Goal: Task Accomplishment & Management: Manage account settings

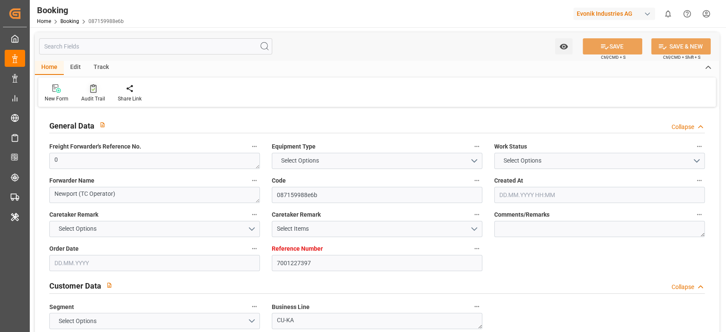
type input "7001227397"
type input "9987201"
type input "CMACGM"
type input "CMA CGM Group"
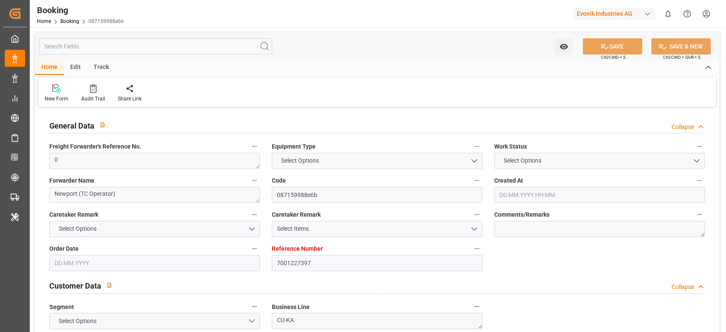
type input "NLRTM"
type input "MYPGU"
type input "53"
type input "MYPKG"
type input "0"
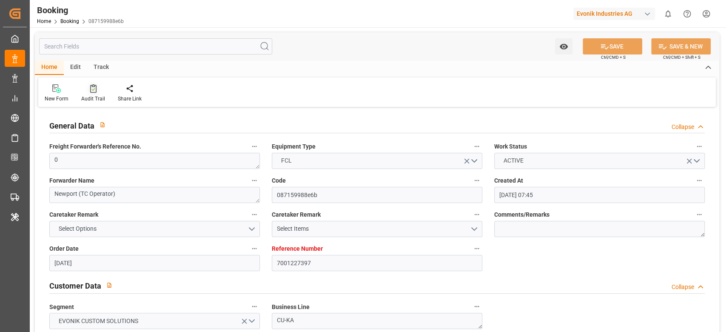
type input "[DATE] 07:45"
type input "[DATE]"
type input "[DATE] 00:00"
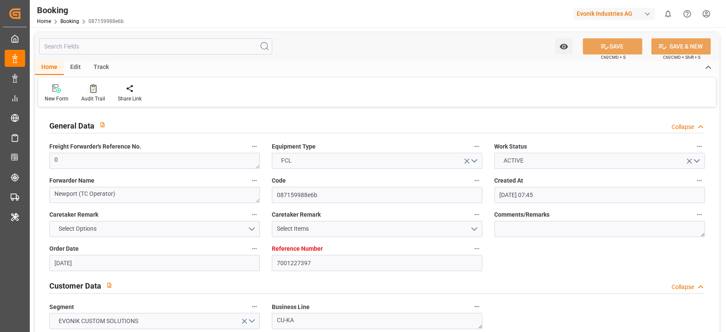
type input "[DATE] 00:00"
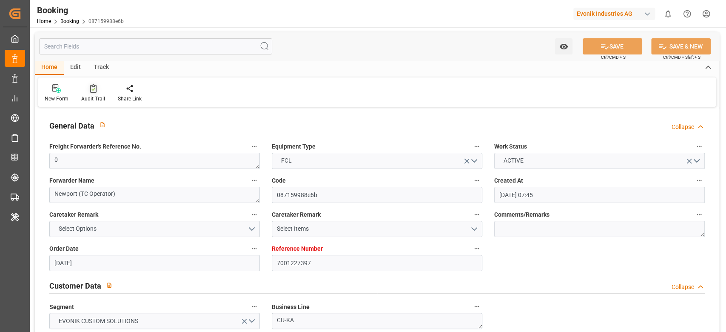
type input "[DATE] 00:00"
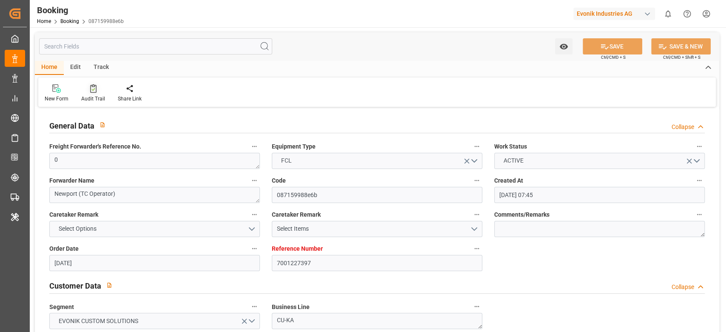
type input "[DATE] 00:00"
type input "[DATE]"
type input "[DATE] 03:36"
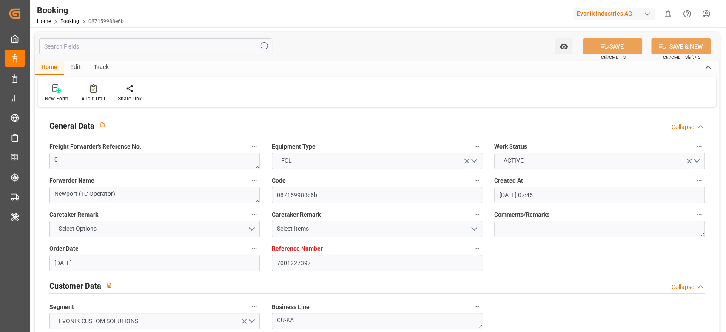
click at [92, 87] on icon at bounding box center [93, 88] width 6 height 9
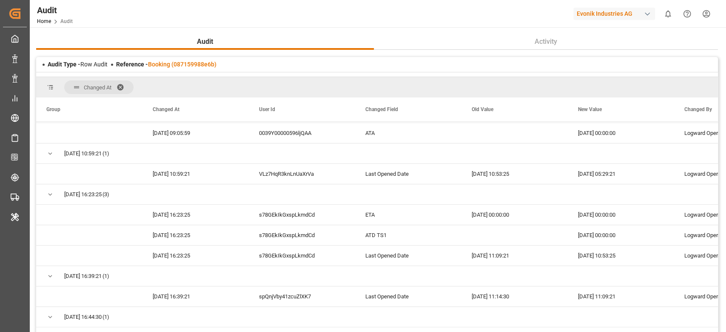
scroll to position [120, 0]
click at [160, 64] on div "Reference - Booking (087159988e6b)" at bounding box center [166, 64] width 100 height 9
click at [160, 64] on link "Booking (087159988e6b)" at bounding box center [182, 64] width 69 height 7
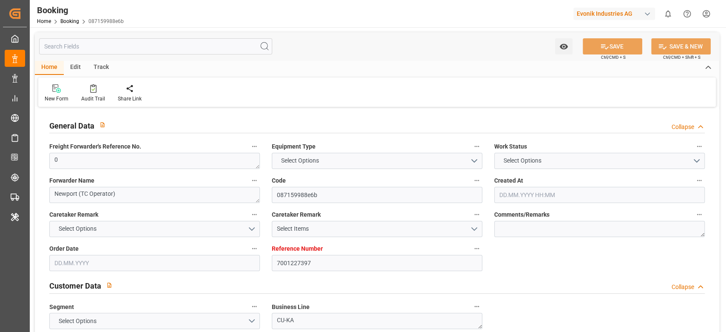
type input "7001227397"
type input "9987201"
type input "CMACGM"
type input "CMA CGM Group"
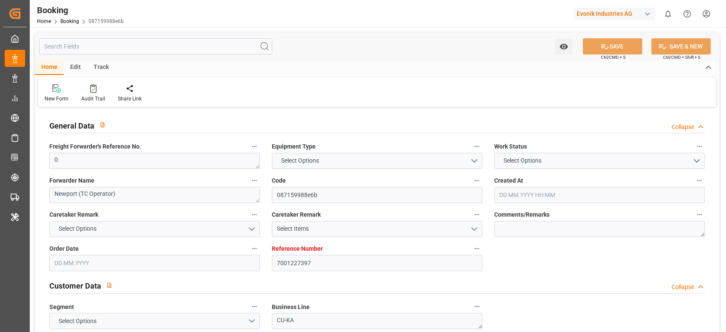
type input "NLRTM"
type input "MYPGU"
type input "53"
type input "MYPKG"
type input "0"
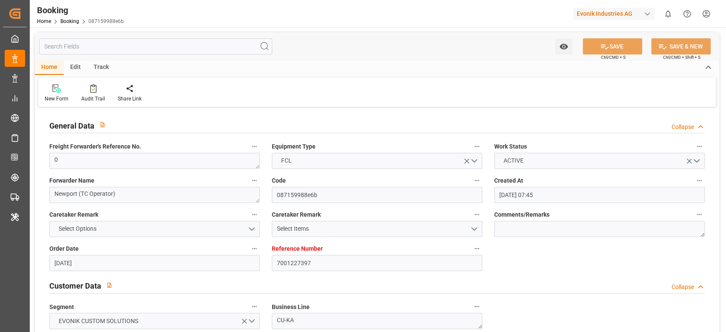
type input "[DATE] 07:45"
type input "[DATE]"
type input "[DATE] 00:00"
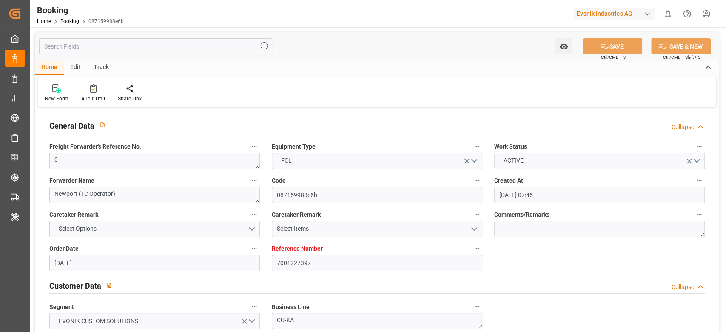
type input "[DATE] 00:00"
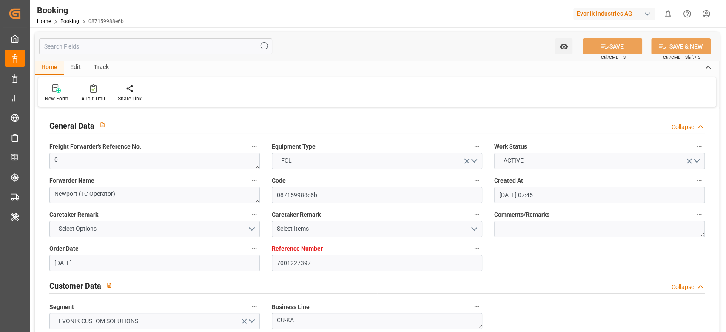
type input "[DATE] 00:00"
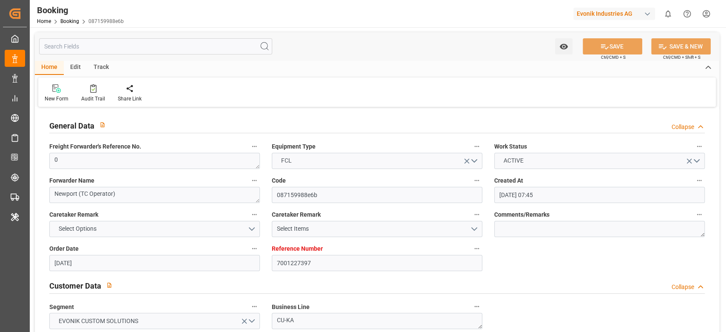
type input "[DATE] 00:00"
type input "[DATE]"
type input "[DATE] 03:36"
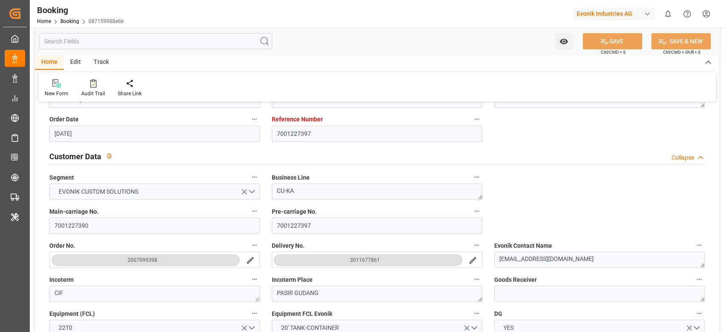
scroll to position [180, 0]
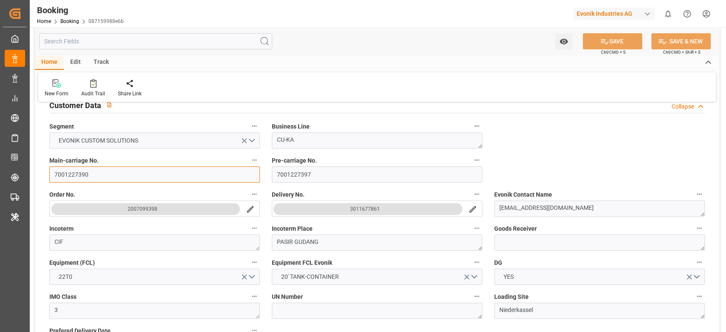
click at [127, 176] on input "7001227390" at bounding box center [154, 174] width 211 height 16
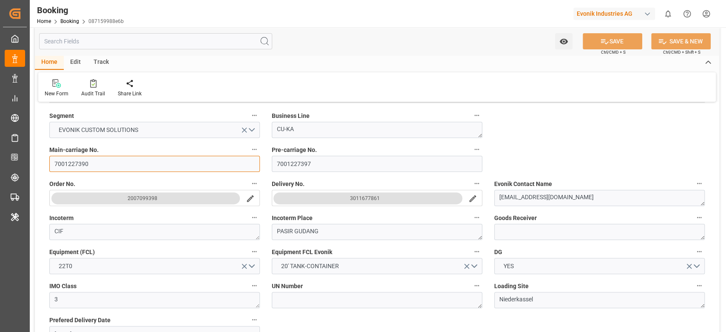
scroll to position [191, 0]
click at [147, 162] on input "7001227390" at bounding box center [154, 164] width 211 height 16
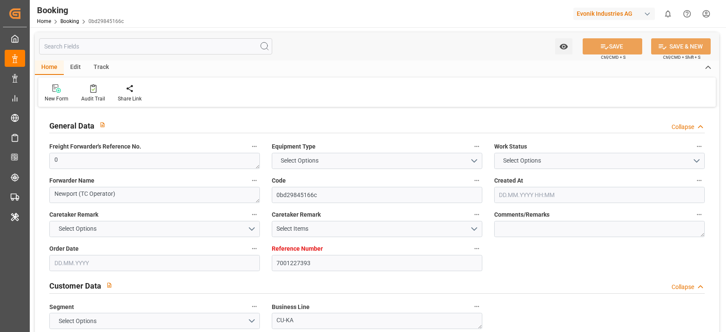
type input "7001227393"
type input "9987201"
type input "CMACGM"
type input "CMA CGM Group"
type input "NLRTM"
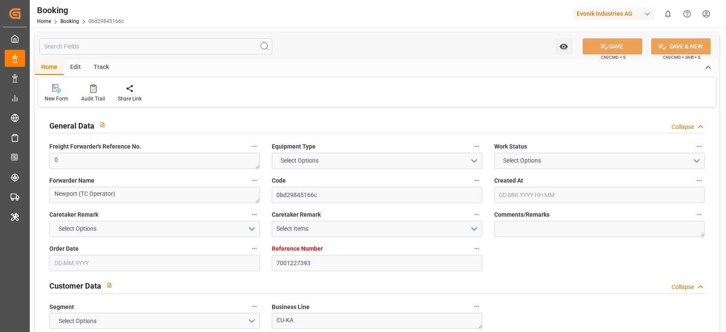
type input "MYPGU"
type input "53"
type input "MYPKG"
type input "0"
type input "[DATE] 07:45"
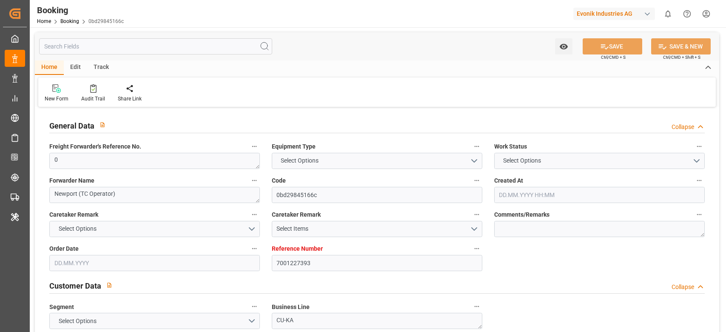
type input "[DATE]"
type input "[DATE] 00:00"
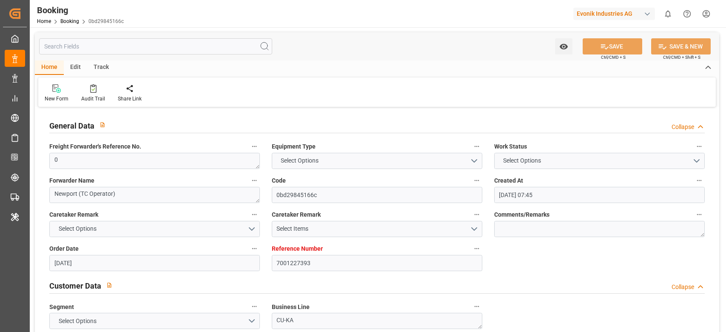
type input "[DATE] 00:00"
type input "24.07.2025 00:00"
type input "[DATE] 00:00"
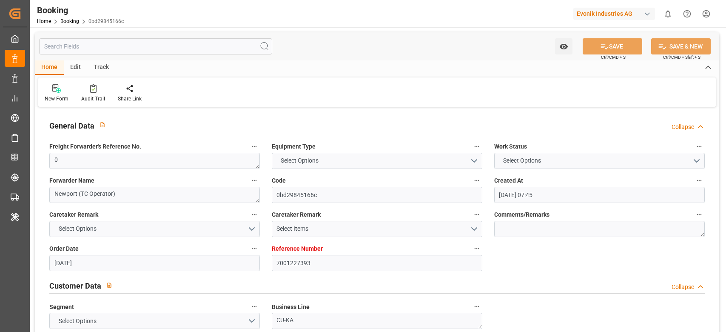
type input "[DATE] 00:00"
type input "09.09.2025 00:00"
type input "[DATE] 00:00"
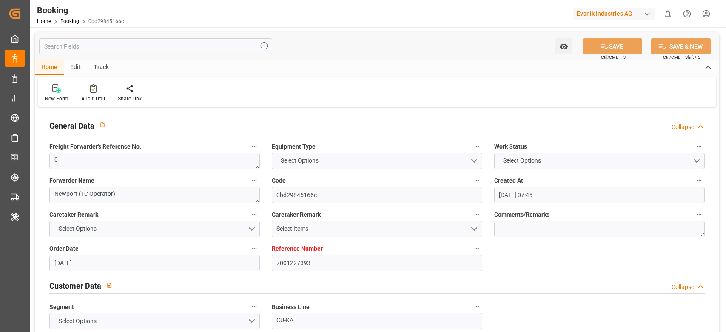
type input "[DATE] 00:00"
type input "24.09.2025 00:00"
type input "[DATE]"
type input "25.09.2025 03:39"
click at [91, 88] on icon at bounding box center [93, 88] width 6 height 9
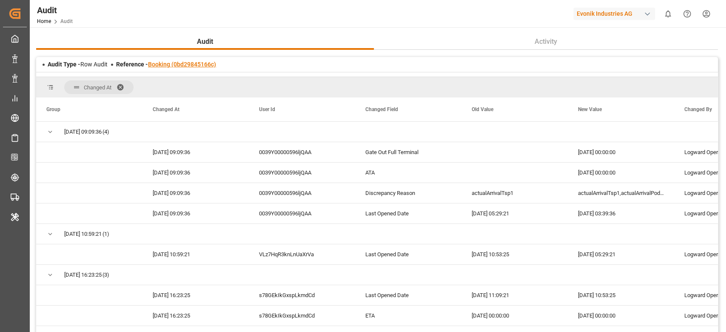
click at [177, 68] on link "Booking (0bd29845166c)" at bounding box center [182, 64] width 68 height 7
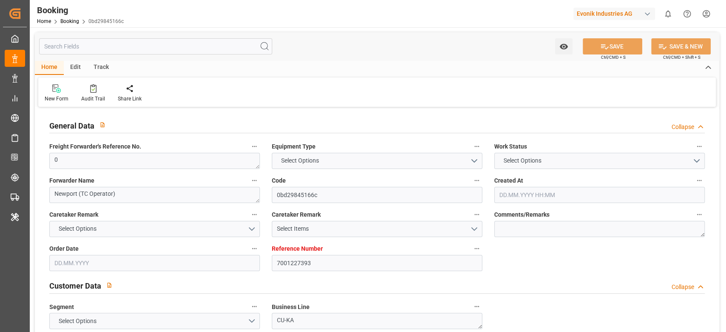
type input "7001227393"
type input "9987201"
type input "CMACGM"
type input "CMA CGM Group"
type input "NLRTM"
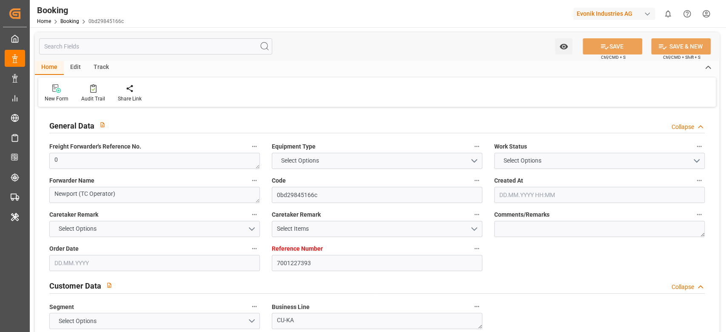
type input "MYPGU"
type input "53"
type input "MYPKG"
type input "0"
type input "[DATE] 07:45"
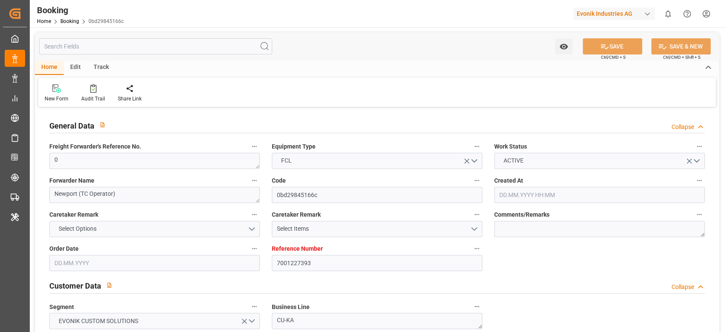
type input "[DATE]"
type input "[DATE] 00:00"
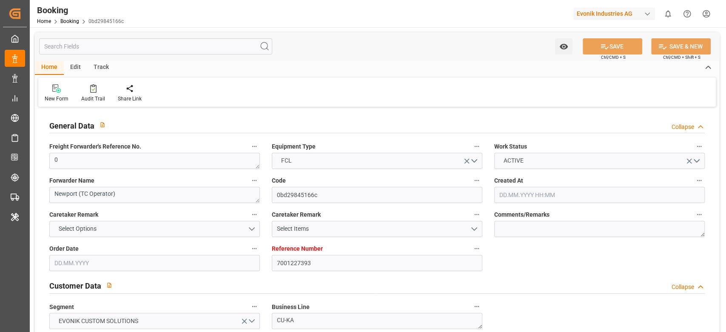
type input "[DATE] 00:00"
type input "24.07.2025 00:00"
type input "[DATE] 00:00"
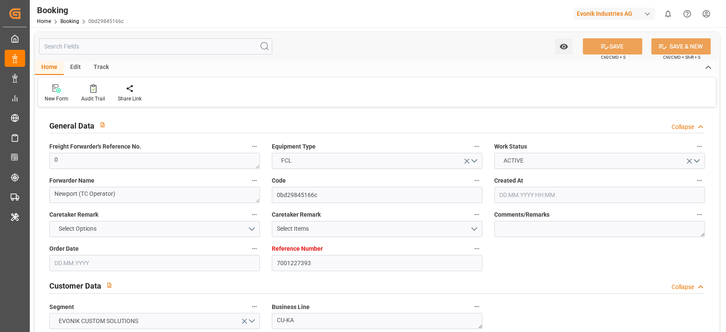
type input "[DATE] 00:00"
type input "09.09.2025 00:00"
type input "[DATE] 00:00"
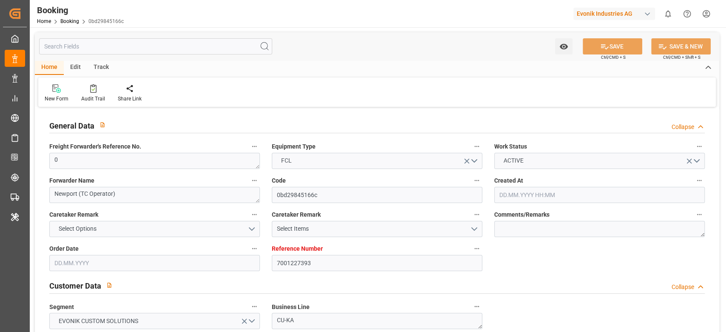
type input "[DATE] 00:00"
type input "24.09.2025 00:00"
type input "[DATE]"
type input "25.09.2025 03:39"
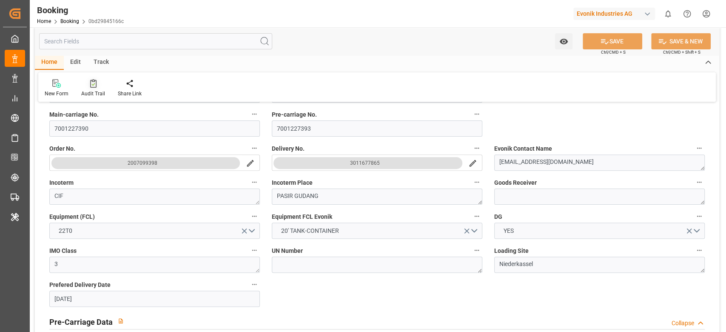
click at [91, 86] on icon at bounding box center [93, 83] width 6 height 9
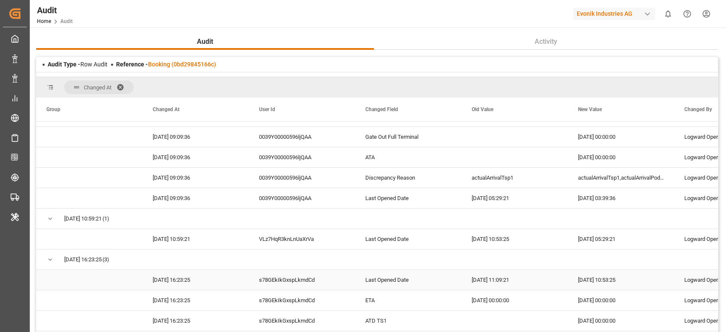
scroll to position [16, 0]
click at [172, 63] on link "Booking (0bd29845166c)" at bounding box center [182, 64] width 68 height 7
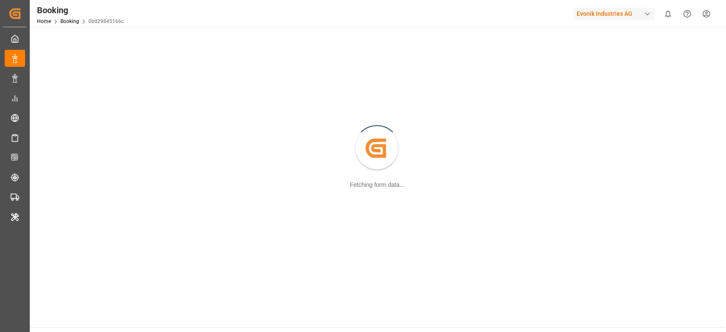
scroll to position [92, 0]
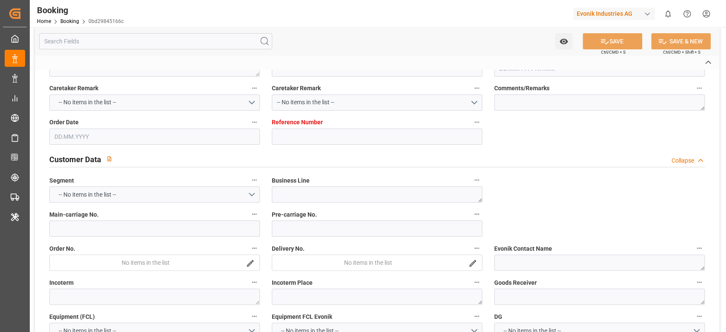
type textarea "0"
type textarea "Newport (TC Operator)"
type input "0bd29845166c"
type input "7001227393"
type textarea "CU-KA"
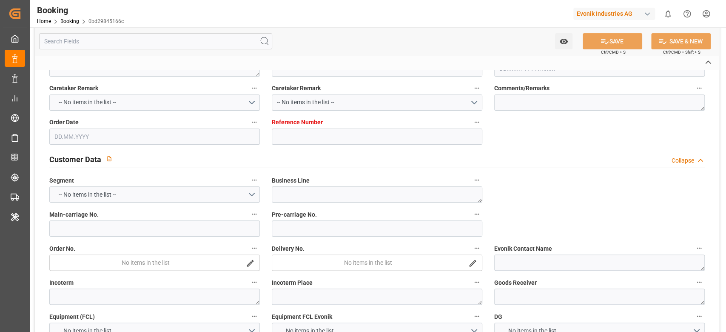
type input "7001227390"
type textarea "[EMAIL_ADDRESS][DOMAIN_NAME]"
type textarea "CIF"
type textarea "PASIR GUDANG"
type textarea "3"
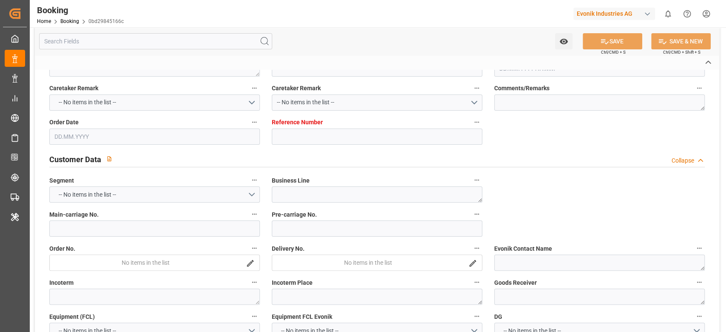
type textarea "Niederkassel"
type textarea "NPCU1261206"
type input "CMACGM SAINT GERMAIN"
type input "CMDU"
type input "[GEOGRAPHIC_DATA]"
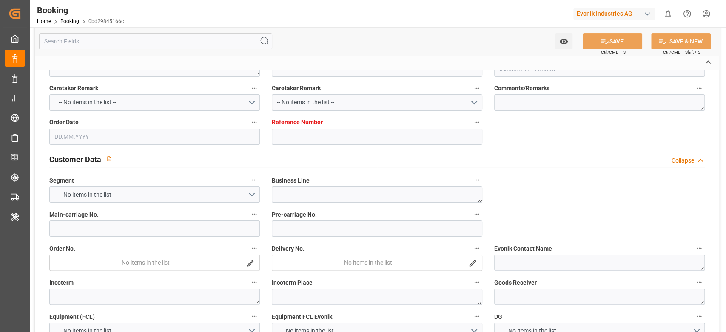
type input "[GEOGRAPHIC_DATA], [GEOGRAPHIC_DATA]"
type input "Port Klang (Pelabuhan Klang)"
type textarea "eta"
type textarea "INPUT_Evonik_Seeburger_IFTMIN_1002991231_20250725123656166.edi"
type textarea "NWC/[GEOGRAPHIC_DATA] [GEOGRAPHIC_DATA] Continent / [GEOGRAPHIC_DATA]-KA"
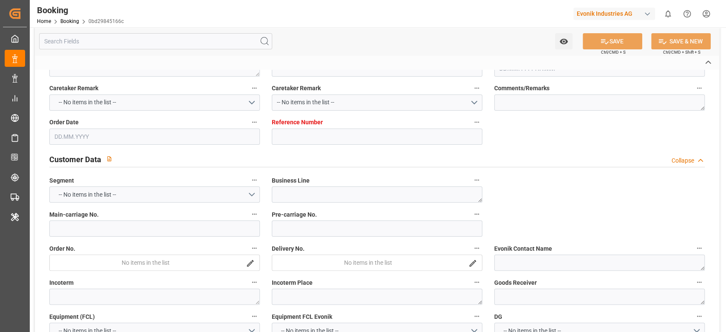
type textarea "INPUT_Evonik_Seeburger_IFTMIN_1002974972_20250721094421706.edi,INPUT_Evonik_See…"
type textarea "1002991231"
type textarea "[PERSON_NAME]"
type textarea "businessDivision-businessLine-"
type textarea "IFTMIN"
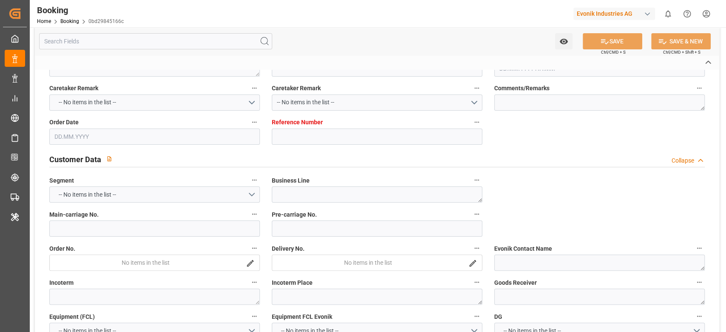
type textarea "a011t00000LcJC5AAN"
type textarea "Yes"
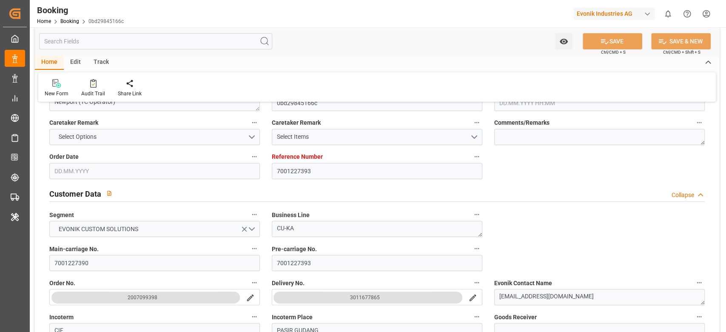
type input "7001227393"
type input "9987201"
type input "CMACGM"
type input "CMA CGM Group"
type input "NLRTM"
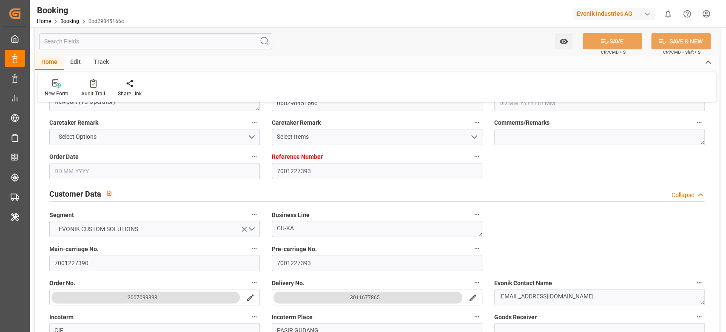
type input "MYPGU"
type input "53"
type input "MYPKG"
type input "0"
type input "[DATE] 07:45"
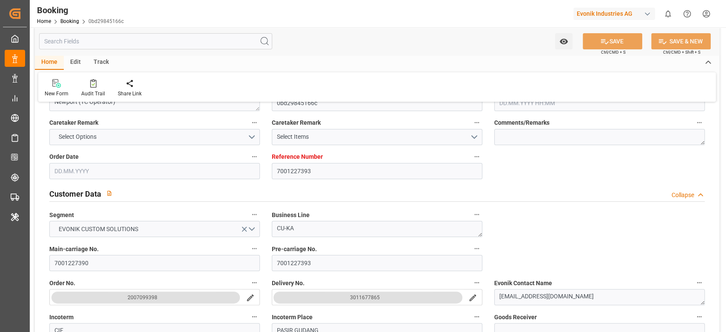
type input "[DATE]"
type input "[DATE] 00:00"
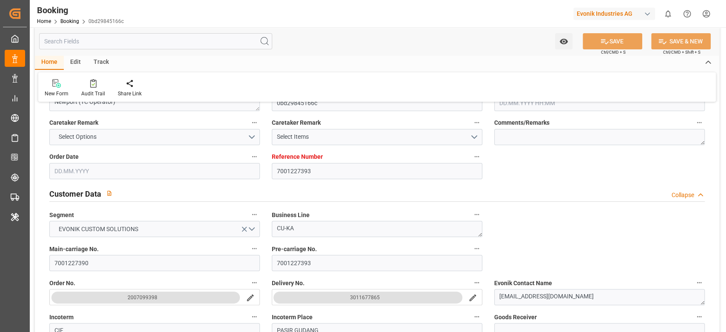
type input "[DATE] 00:00"
type input "24.07.2025 00:00"
type input "[DATE] 00:00"
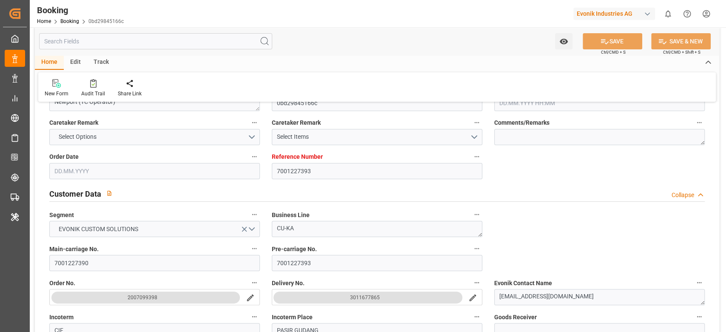
type input "[DATE] 00:00"
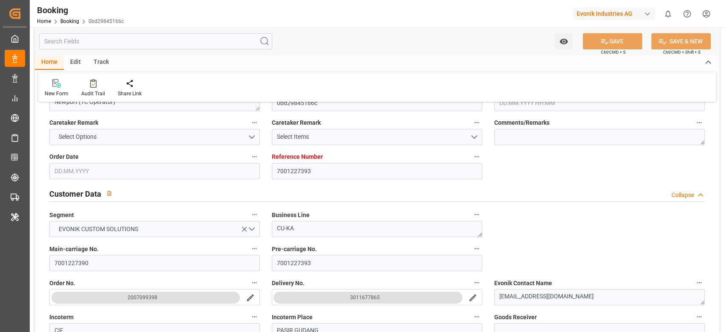
type input "[DATE] 00:00"
type input "[DATE]"
type input "25.09.2025 03:39"
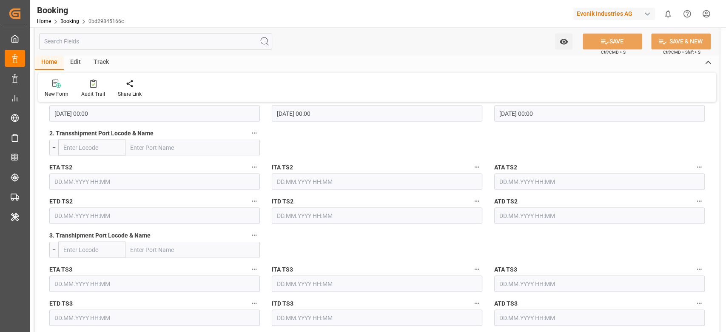
scroll to position [1029, 0]
click at [97, 97] on div "New Form Audit Trail Share Link" at bounding box center [377, 86] width 678 height 29
click at [90, 85] on icon at bounding box center [93, 83] width 6 height 9
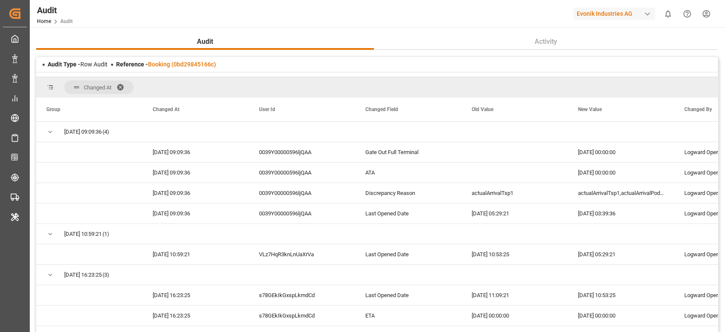
click at [179, 68] on div "Reference - Booking (0bd29845166c)" at bounding box center [166, 64] width 100 height 9
click at [180, 62] on link "Booking (0bd29845166c)" at bounding box center [182, 64] width 68 height 7
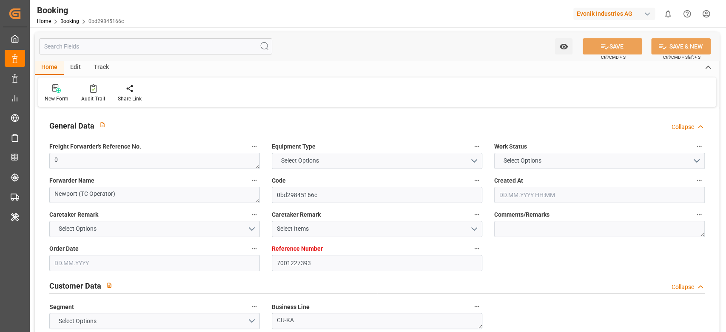
type input "7001227393"
type input "9987201"
type input "CMACGM"
type input "CMA CGM Group"
type input "NLRTM"
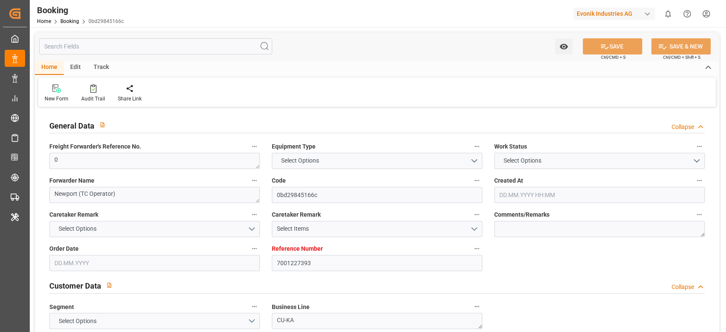
type input "MYPGU"
type input "53"
type input "MYPKG"
type input "0"
type input "[DATE] 07:45"
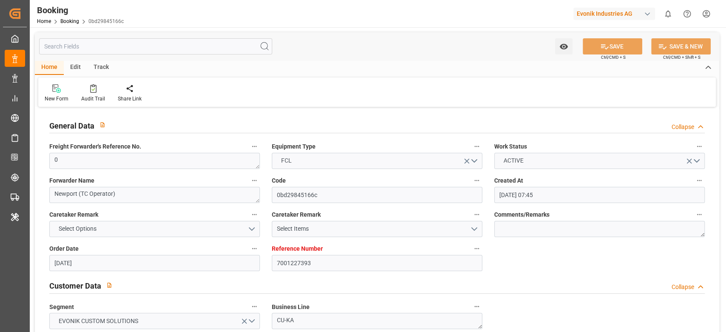
type input "[DATE]"
type input "[DATE] 00:00"
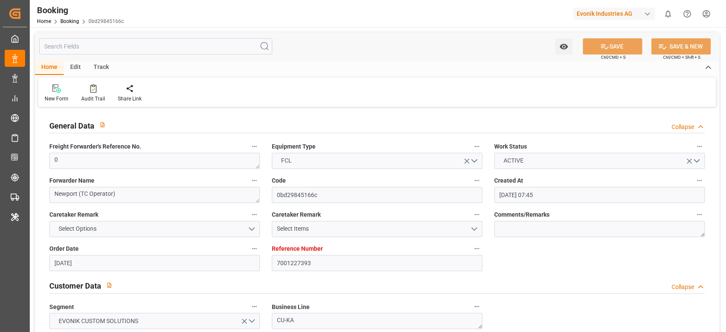
type input "[DATE] 00:00"
type input "24.07.2025 00:00"
type input "[DATE] 00:00"
type input "23.09.2025 00:00"
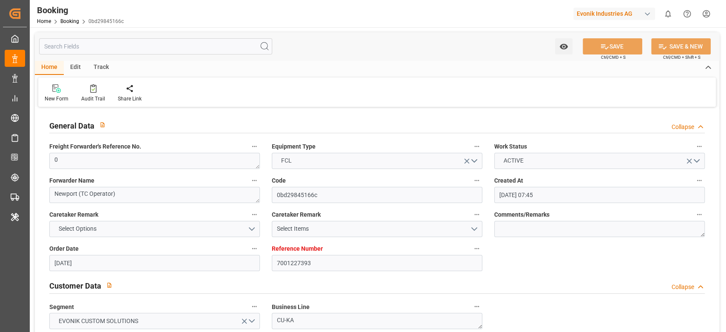
type input "10.09.2025 00:00"
type input "[DATE] 00:00"
type input "10.09.2025 00:00"
type input "25.09.2025 00:00"
type input "11.09.2025 00:00"
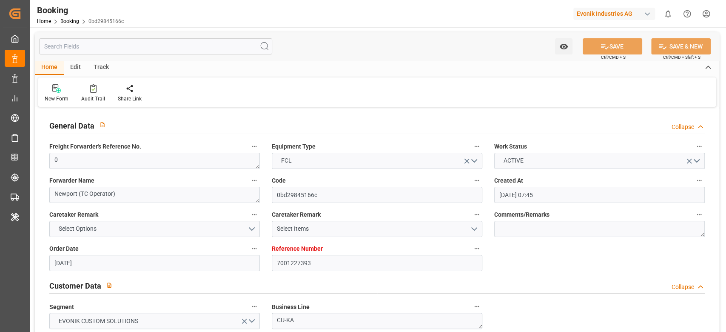
type input "21.09.2025 00:00"
type input "24.09.2025 00:00"
type input "25.07.2025"
type input "25.09.2025 03:39"
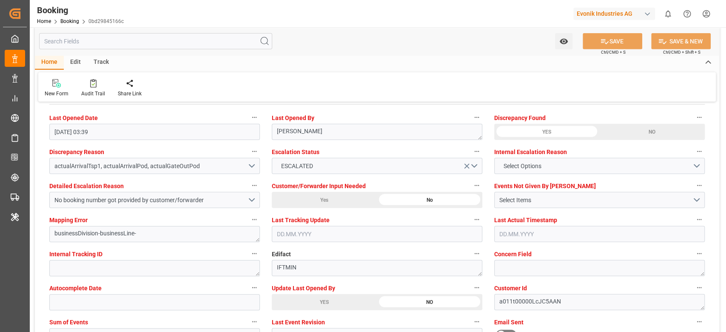
scroll to position [1583, 0]
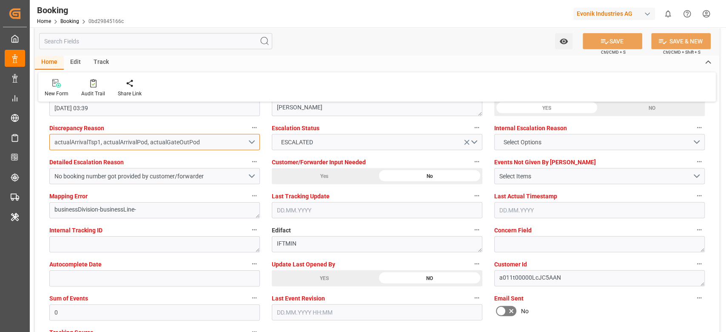
click at [249, 137] on button "actualArrivalTsp1, actualArrivalPod, actualGateOutPod" at bounding box center [154, 142] width 211 height 16
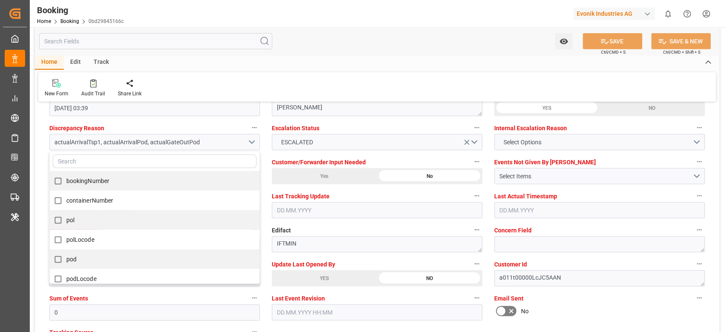
click at [359, 131] on label "Escalation Status" at bounding box center [377, 128] width 211 height 12
click at [472, 131] on button "Escalation Status" at bounding box center [477, 127] width 11 height 11
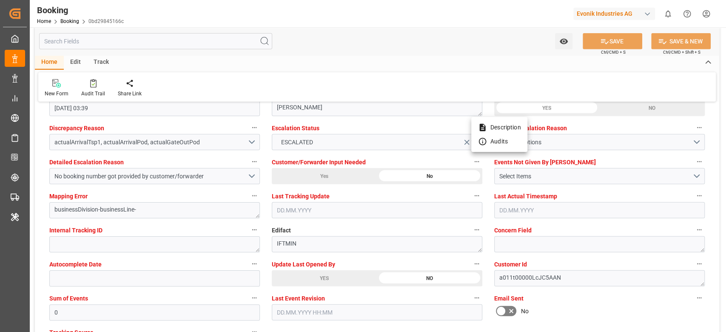
click at [359, 131] on div at bounding box center [363, 166] width 726 height 332
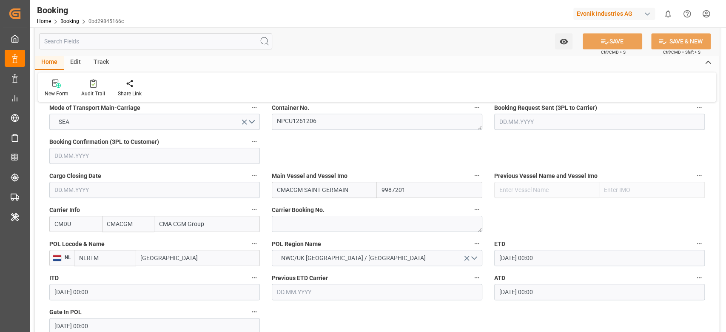
scroll to position [543, 0]
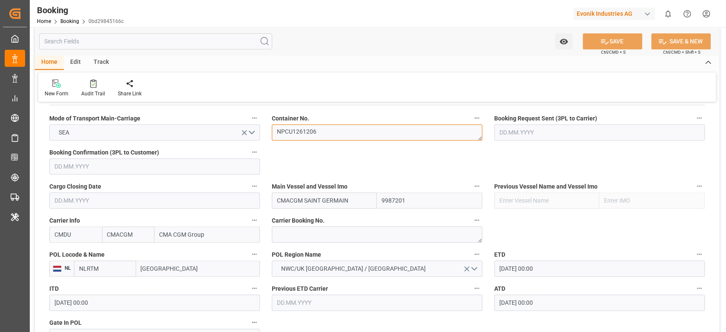
click at [359, 131] on textarea "NPCU1261206" at bounding box center [377, 132] width 211 height 16
click at [91, 84] on icon at bounding box center [93, 83] width 6 height 9
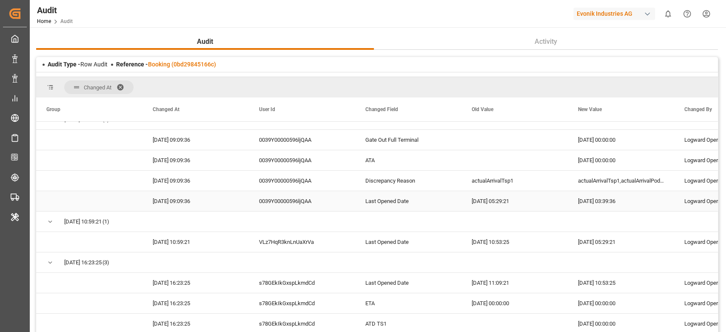
scroll to position [12, 0]
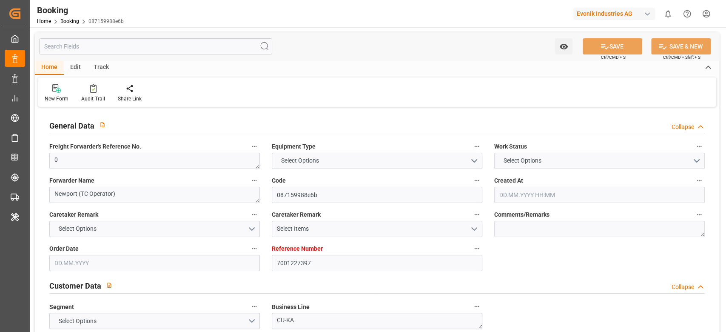
type input "7001227397"
type input "9987201"
type input "CMACGM"
type input "CMA CGM Group"
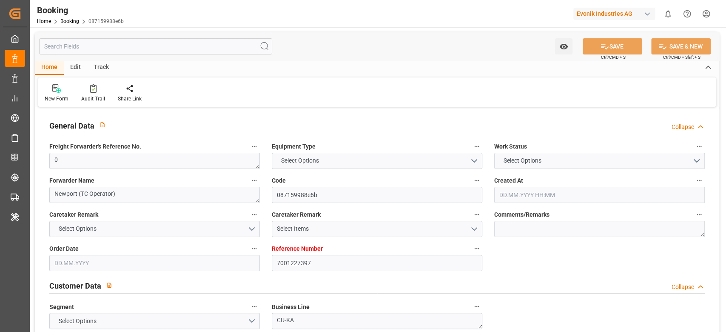
type input "NLRTM"
type input "MYPGU"
type input "53"
type input "MYPKG"
type input "0"
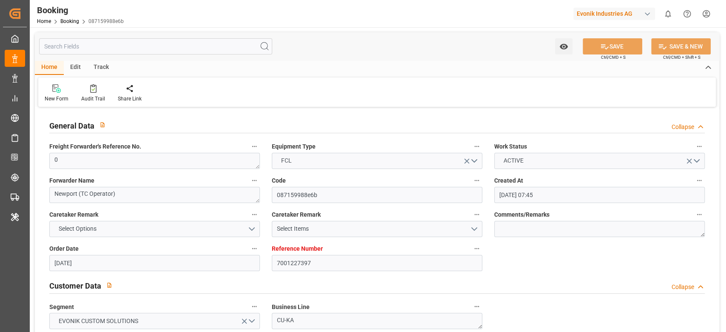
type input "[DATE] 07:45"
type input "[DATE]"
type input "[DATE] 00:00"
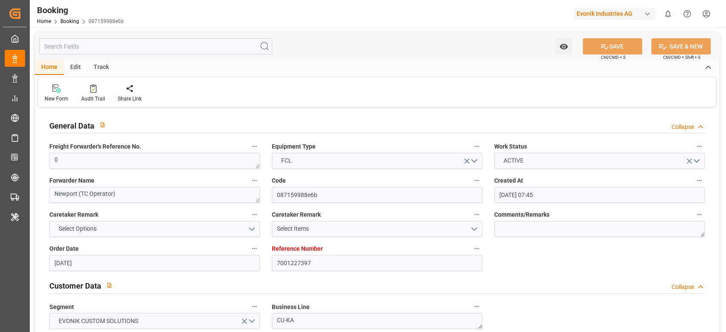
type input "[DATE] 00:00"
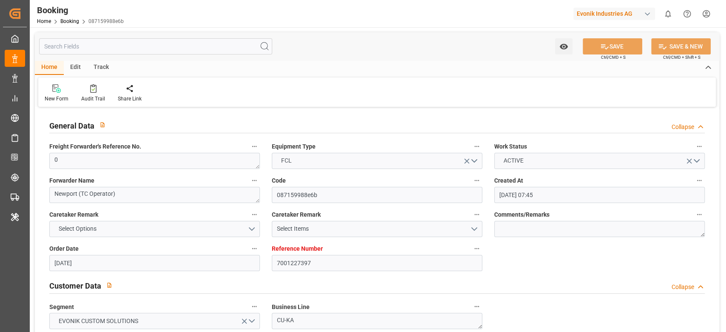
type input "[DATE] 00:00"
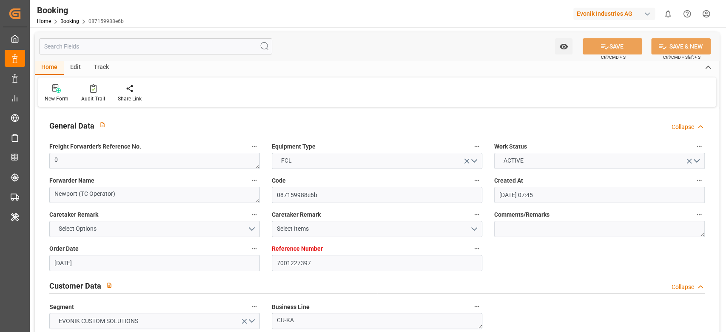
type input "[DATE] 00:00"
type input "[DATE]"
type input "[DATE] 03:36"
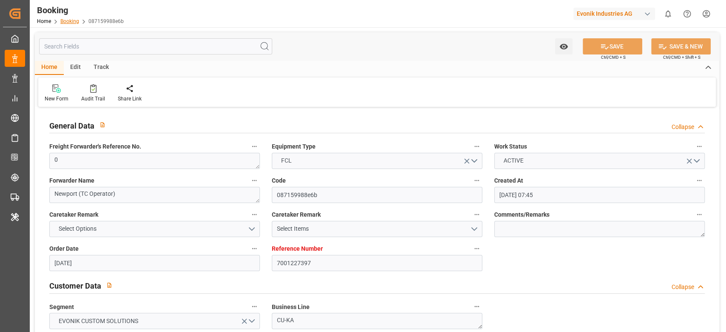
click at [69, 23] on link "Booking" at bounding box center [69, 21] width 19 height 6
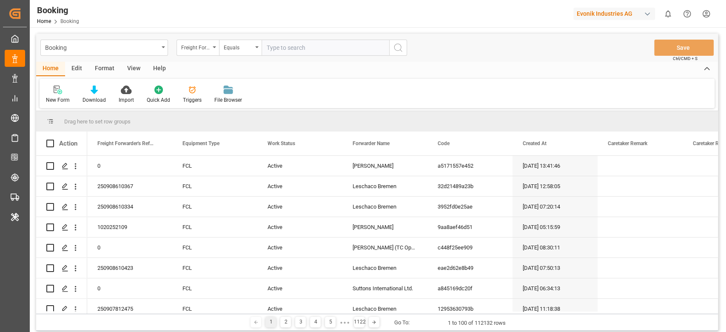
click at [205, 44] on div "Freight Forwarder's Reference No." at bounding box center [195, 47] width 29 height 10
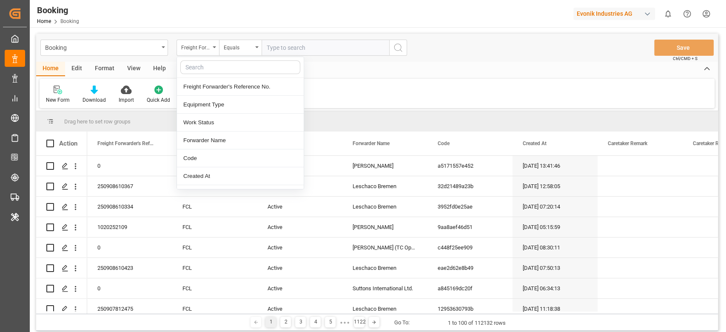
click at [199, 71] on input "text" at bounding box center [240, 67] width 120 height 14
type input "main"
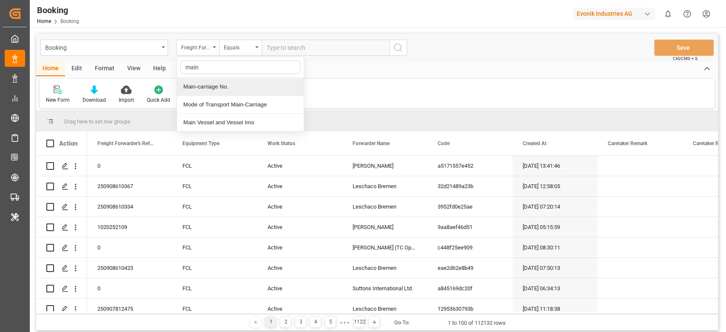
click at [195, 80] on div "Main-carriage No." at bounding box center [240, 87] width 127 height 18
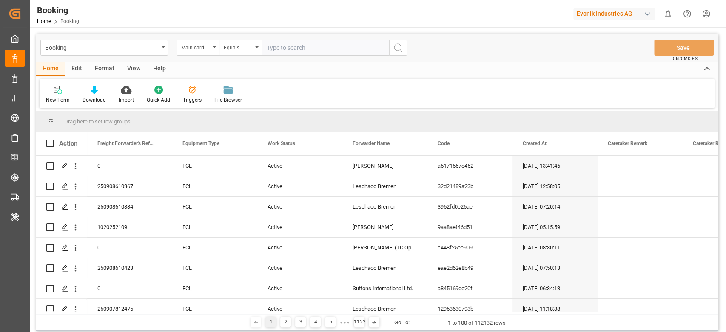
paste input "7001227390"
click at [286, 51] on input "7001227390" at bounding box center [326, 48] width 128 height 16
type input "7001227390"
click at [397, 46] on icon "search button" at bounding box center [398, 48] width 10 height 10
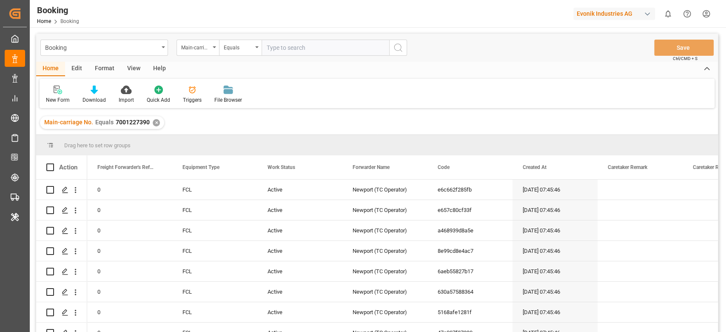
click at [142, 67] on div "View" at bounding box center [134, 69] width 26 height 14
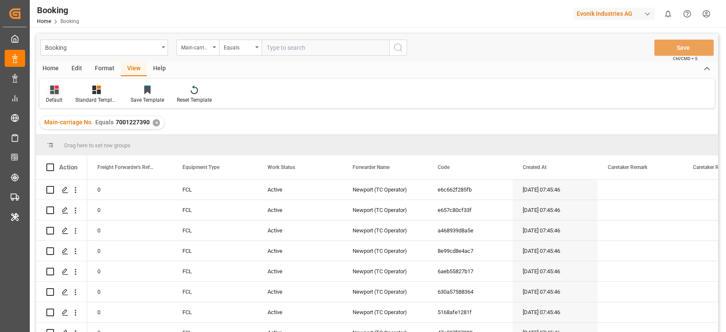
click at [46, 91] on div at bounding box center [54, 89] width 17 height 9
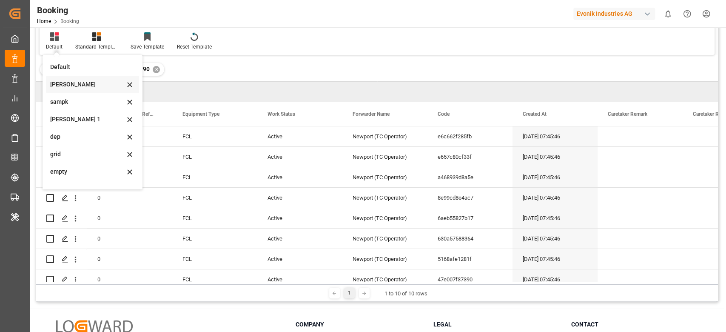
click at [97, 88] on div "sam" at bounding box center [87, 84] width 74 height 9
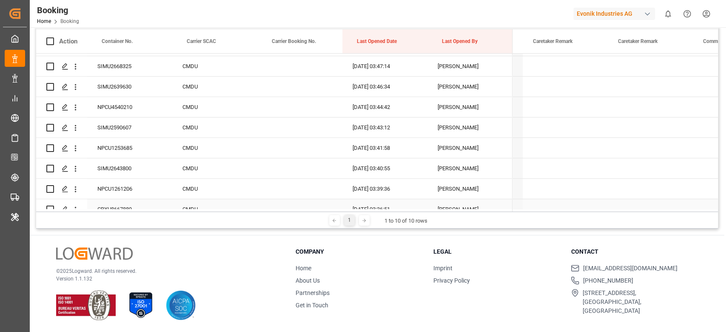
scroll to position [0, 708]
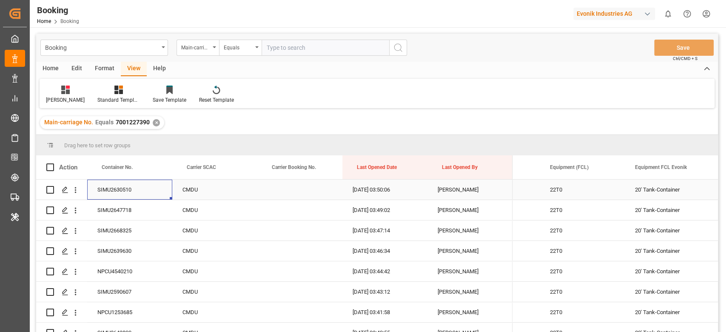
click at [111, 191] on div "SIMU2630510" at bounding box center [129, 190] width 85 height 20
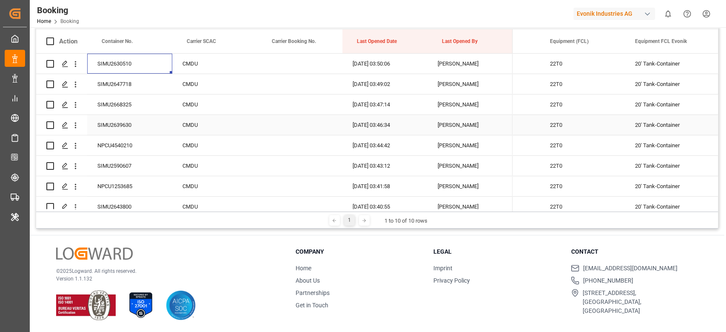
scroll to position [0, 0]
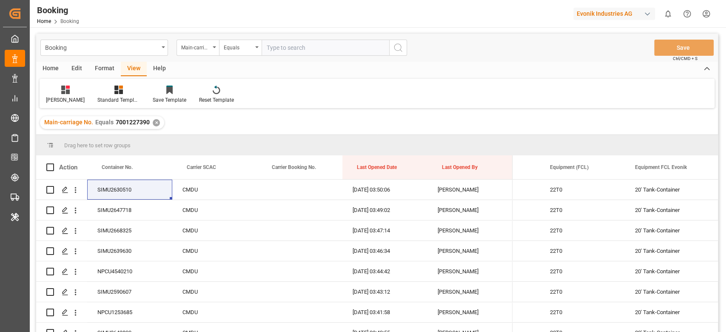
click at [279, 43] on input "text" at bounding box center [326, 48] width 128 height 16
paste input "7001204607"
type input "7001204607"
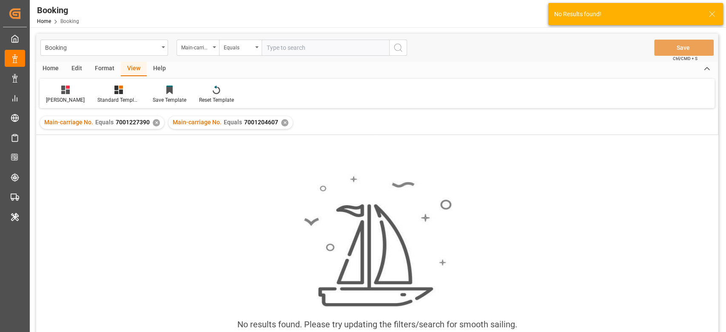
click at [153, 124] on div "✕" at bounding box center [156, 122] width 7 height 7
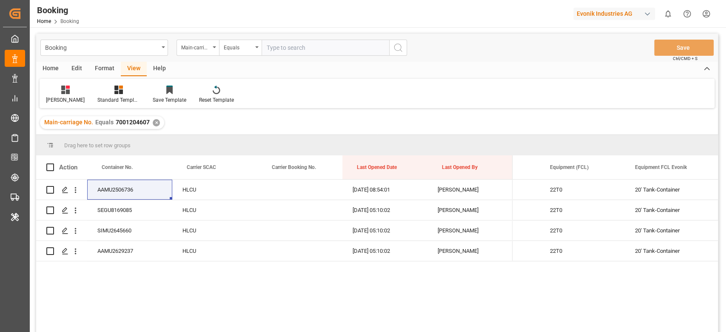
paste input "7001227390"
type input "7001227390"
click at [296, 41] on input "7001227390" at bounding box center [326, 48] width 128 height 16
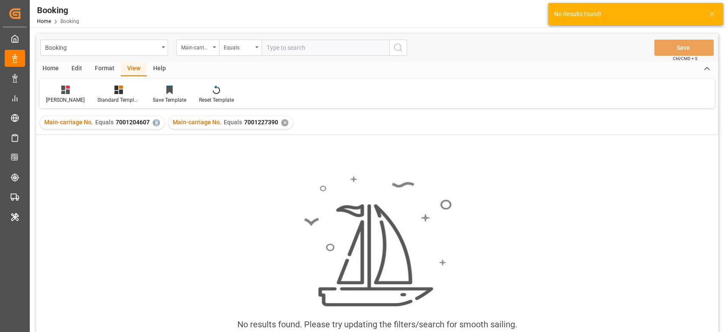
drag, startPoint x: 158, startPoint y: 119, endPoint x: 149, endPoint y: 123, distance: 9.7
click at [149, 123] on div "Main-carriage No. Equals 7001204607 ✕" at bounding box center [102, 122] width 124 height 13
click at [155, 123] on div "✕" at bounding box center [156, 122] width 7 height 7
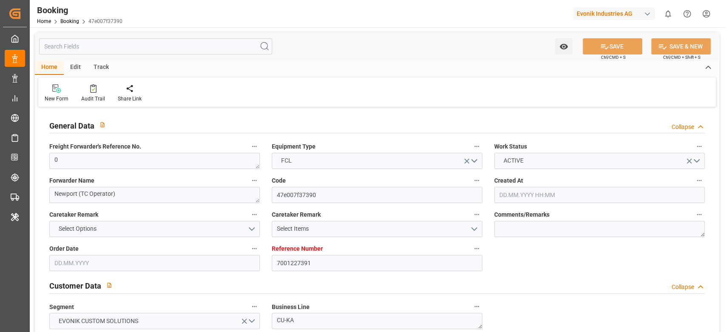
type input "7001227391"
type input "9987201"
type input "CMACGM"
type input "CMA CGM Group"
type input "NLRTM"
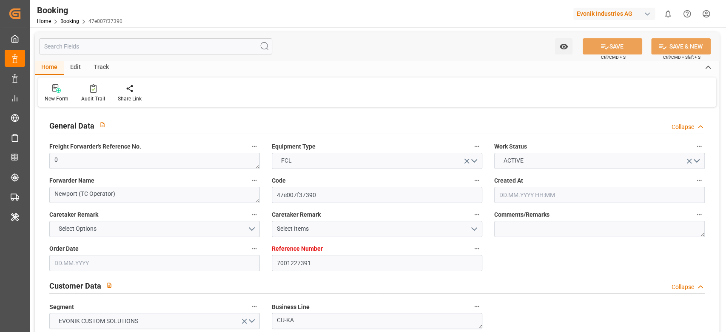
type input "MYPGU"
type input "53"
type input "MYPKG"
type input "0"
type input "[DATE] 07:45"
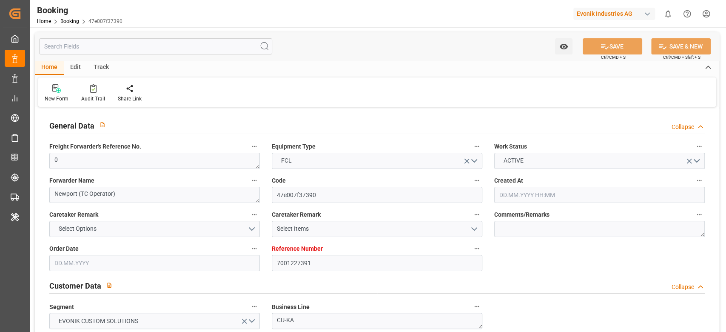
type input "[DATE]"
type input "[DATE] 00:00"
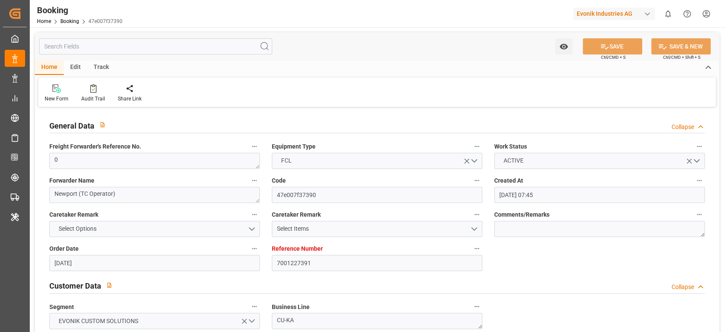
type input "[DATE] 00:00"
type input "24.07.2025 00:00"
type input "[DATE] 00:00"
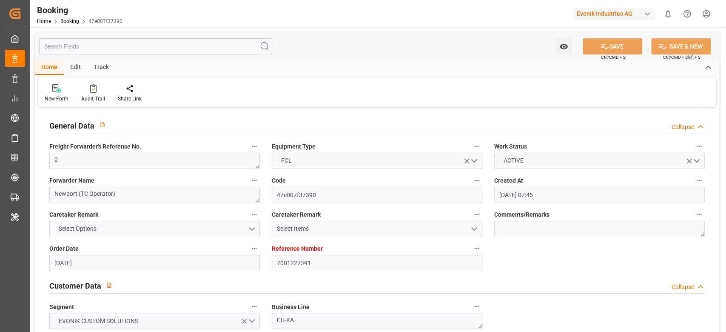
type input "[DATE] 00:00"
type input "09.09.2025 00:00"
type input "[DATE] 00:00"
type input "27.09.2025 00:00"
type input "[DATE] 00:00"
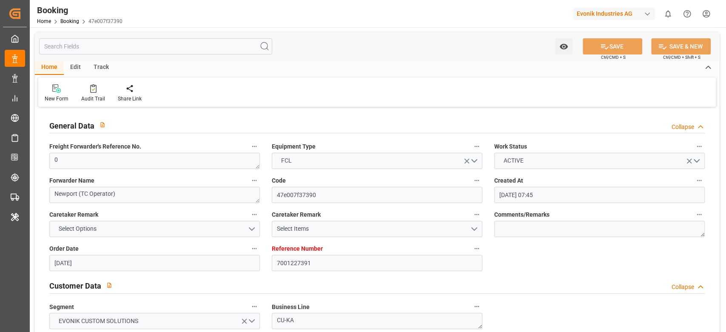
type input "[DATE] 00:00"
type input "24.09.2025 00:00"
type input "[DATE]"
type input "25.09.2025 03:40"
click at [98, 88] on div at bounding box center [93, 88] width 24 height 9
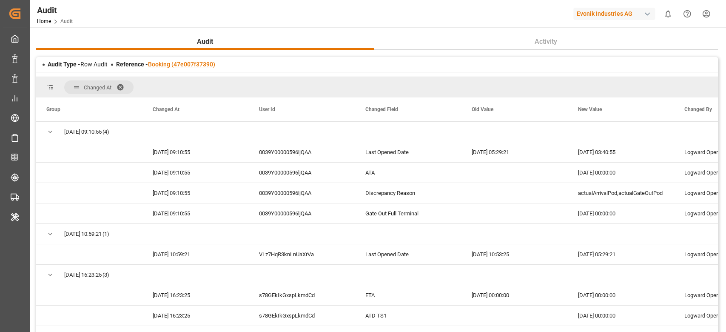
click at [184, 61] on link "Booking (47e007f37390)" at bounding box center [181, 64] width 67 height 7
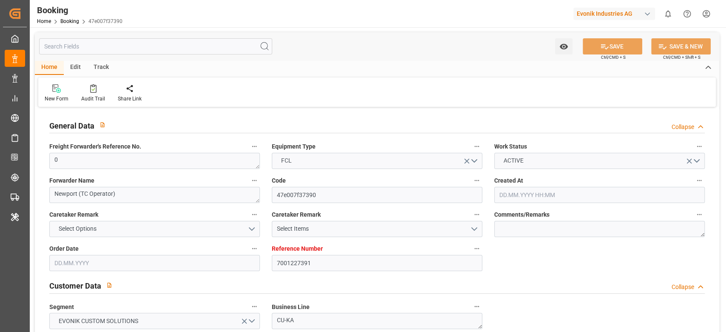
type input "[DATE] 07:45"
type input "[DATE]"
type input "[DATE] 00:00"
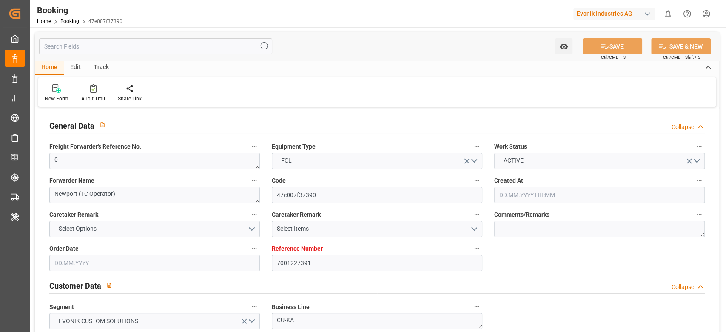
type input "[DATE] 00:00"
type input "24.07.2025 00:00"
type input "[DATE] 00:00"
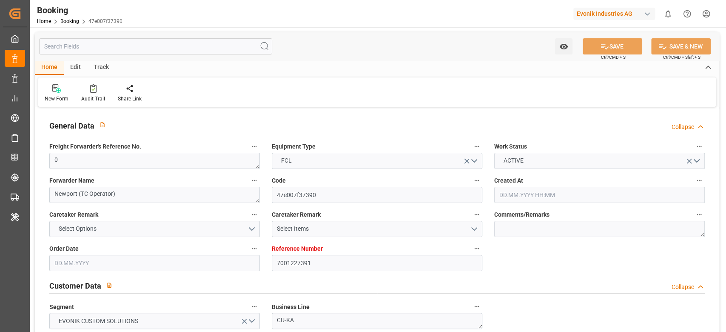
type input "[DATE] 00:00"
type input "09.09.2025 00:00"
type input "[DATE] 00:00"
type input "27.09.2025 00:00"
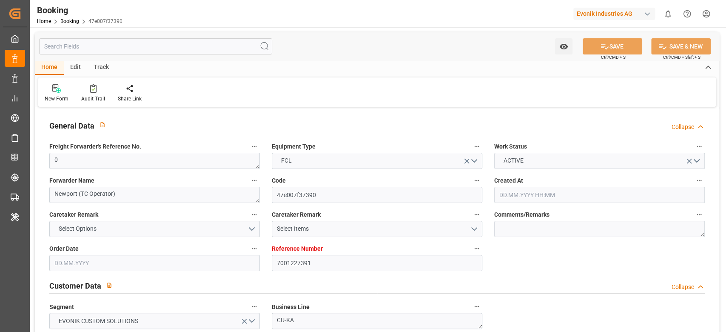
type input "[DATE] 00:00"
type input "24.09.2025 00:00"
type input "[DATE]"
type input "25.09.2025 03:40"
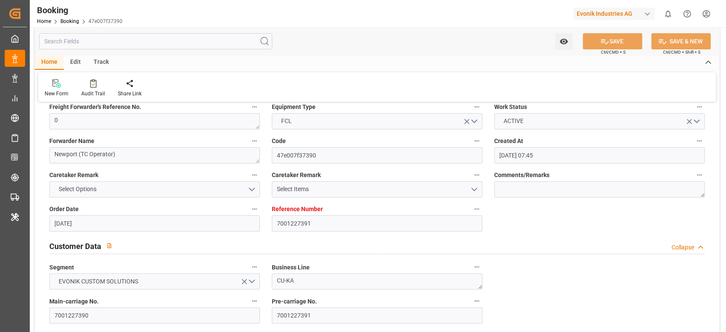
scroll to position [38, 0]
click at [79, 315] on input "7001227390" at bounding box center [154, 317] width 211 height 16
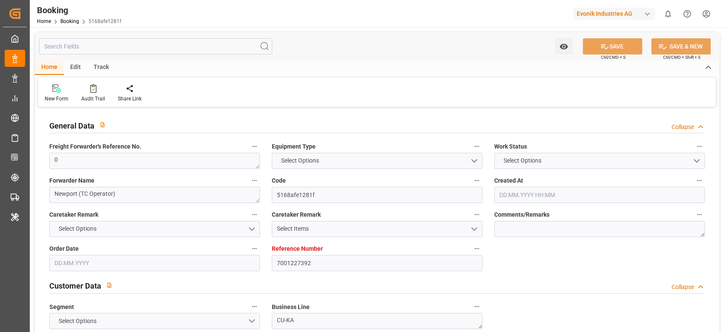
type textarea "0"
type textarea "Newport (TC Operator)"
type input "5168afe1281f"
type input "7001227392"
type textarea "CU-KA"
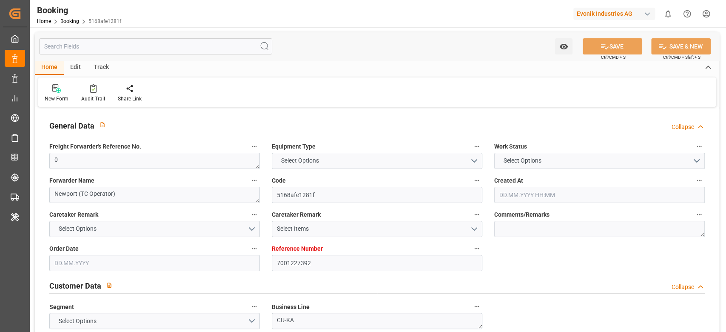
type input "7001227390"
type textarea "[EMAIL_ADDRESS][DOMAIN_NAME]"
type textarea "CIF"
type textarea "PASIR GUDANG"
type textarea "3"
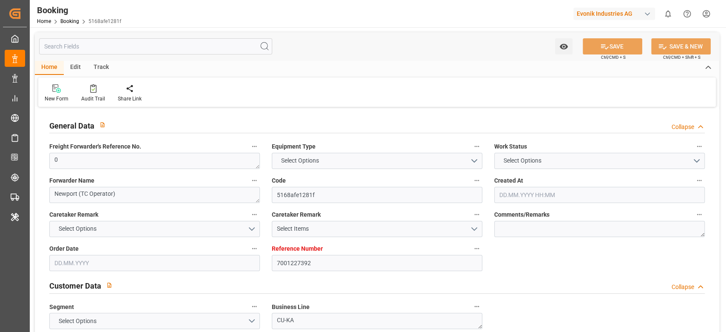
type textarea "Niederkassel"
type textarea "NPCU1253685"
type input "CMACGM SAINT GERMAIN"
type input "CMDU"
type input "[GEOGRAPHIC_DATA]"
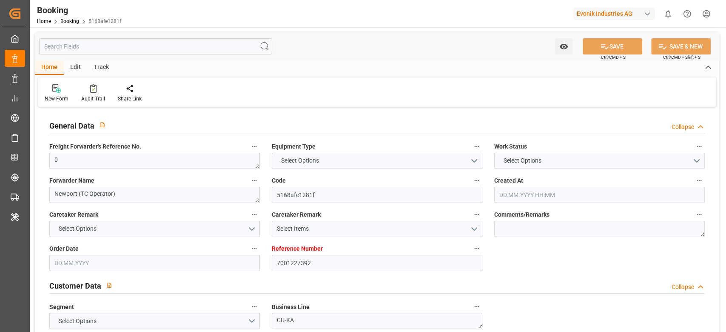
type input "[GEOGRAPHIC_DATA], [GEOGRAPHIC_DATA]"
type input "Port Klang (Pelabuhan Klang)"
type textarea "eta"
type textarea "INPUT_Evonik_Seeburger_IFTMIN_1002991231_20250725123656166.edi"
type textarea "NWC/[GEOGRAPHIC_DATA] [GEOGRAPHIC_DATA] Continent / [GEOGRAPHIC_DATA]-KA"
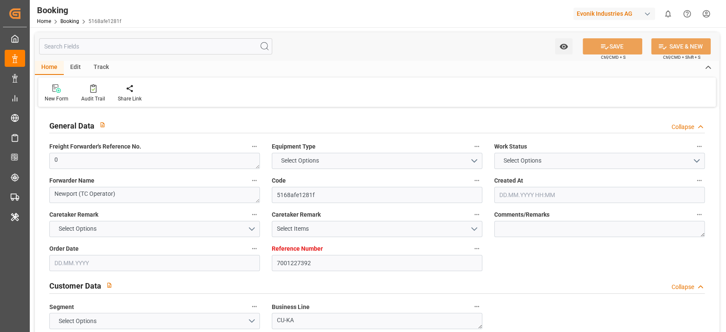
type textarea "INPUT_Evonik_Seeburger_IFTMIN_1002974972_20250721094421706.edi,INPUT_Evonik_See…"
type textarea "1002991231"
type textarea "[PERSON_NAME]"
type textarea "businessDivision-businessLine-"
type textarea "IFTMIN"
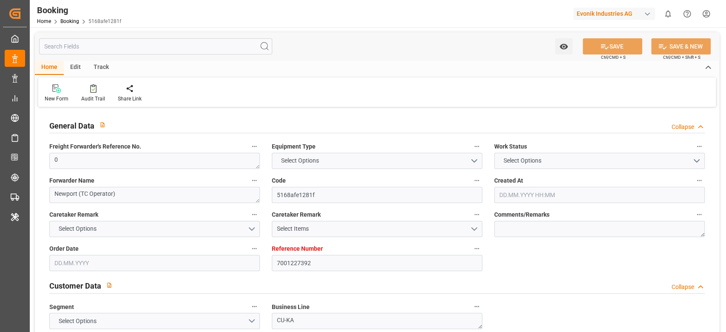
type textarea "a011t00000LcJC5AAN"
type textarea "Yes"
type input "7001227392"
type input "9987201"
type input "CMACGM"
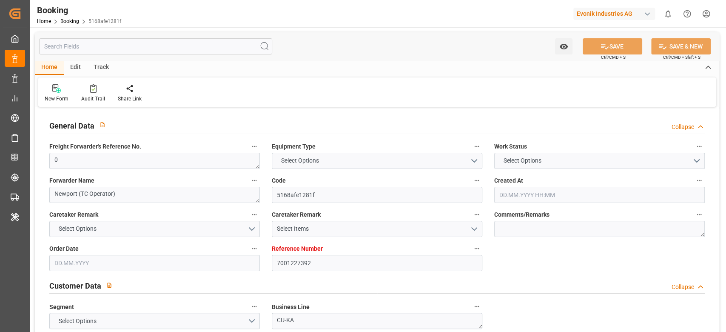
type input "CMA CGM Group"
type input "NLRTM"
type input "MYPGU"
type input "53"
type input "MYPKG"
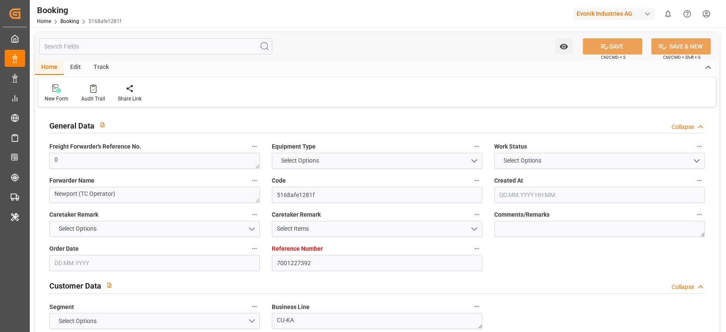
type input "0"
type input "[DATE] 07:45"
type input "[DATE]"
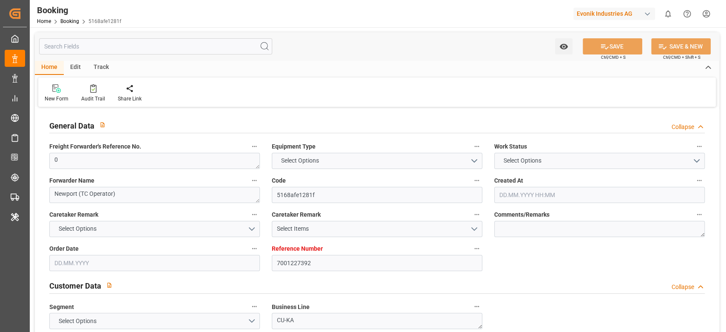
type input "[DATE] 00:00"
type input "24.07.2025 00:00"
type input "23.09.2025 00:00"
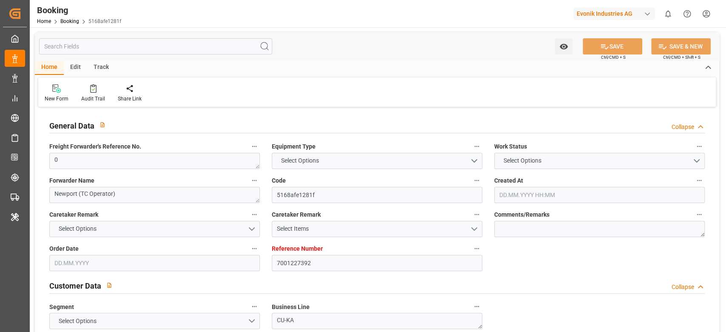
type input "23.09.2025 00:00"
type input "10.09.2025 00:00"
type input "[DATE] 00:00"
type input "10.09.2025 00:00"
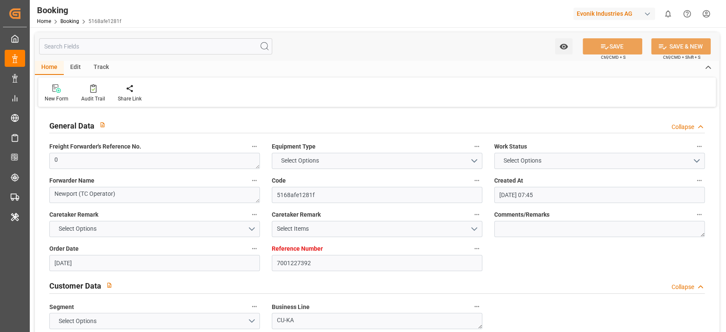
type input "25.09.2025 00:00"
type input "11.09.2025 00:00"
type input "21.09.2025 00:00"
type input "24.09.2025 00:00"
type input "25.07.2025"
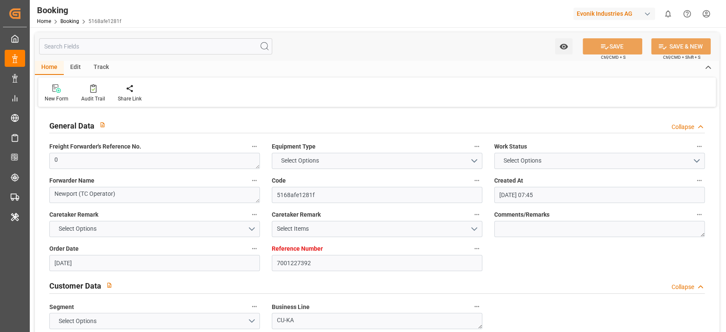
type input "25.09.2025 03:41"
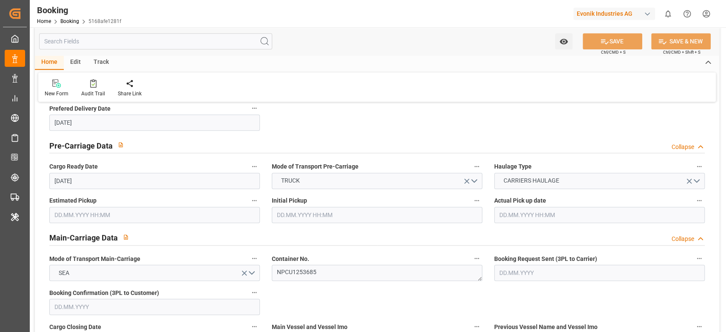
scroll to position [405, 0]
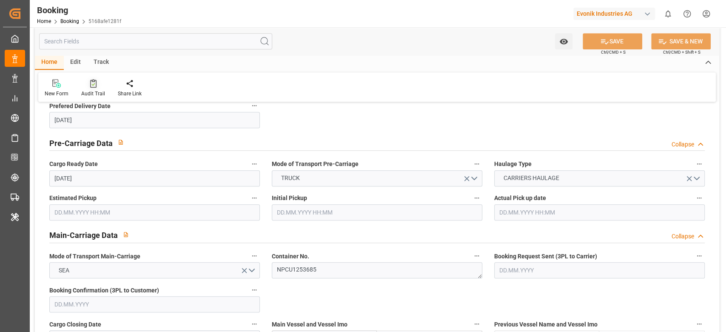
click at [89, 91] on div "Audit Trail" at bounding box center [93, 94] width 24 height 8
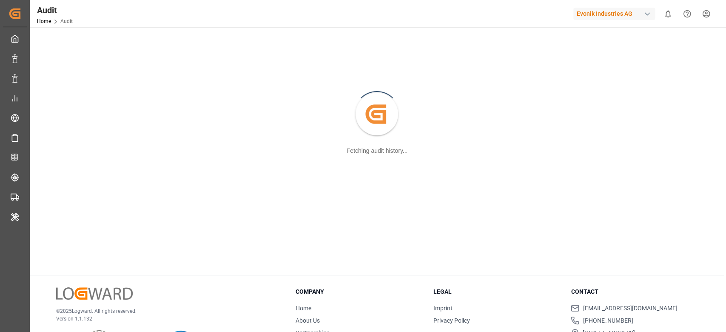
scroll to position [60, 0]
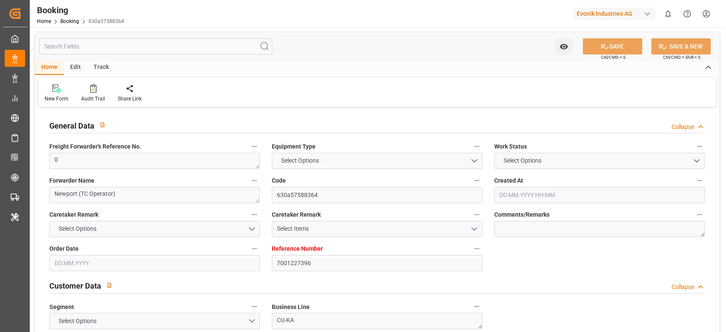
type input "7001227396"
type input "9987201"
type input "CMACGM"
type input "CMA CGM Group"
type input "NLRTM"
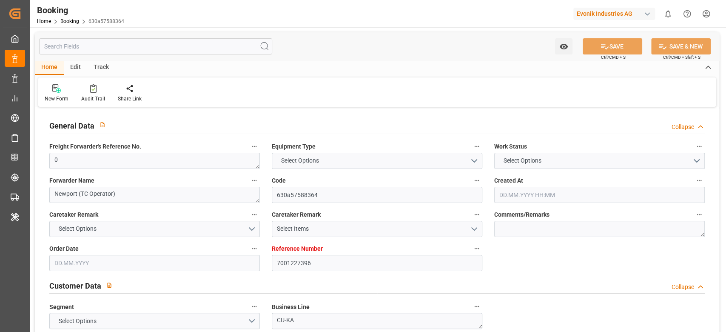
type input "MYPGU"
type input "53"
type input "MYPKG"
type input "0"
type input "21.07.2025 07:45"
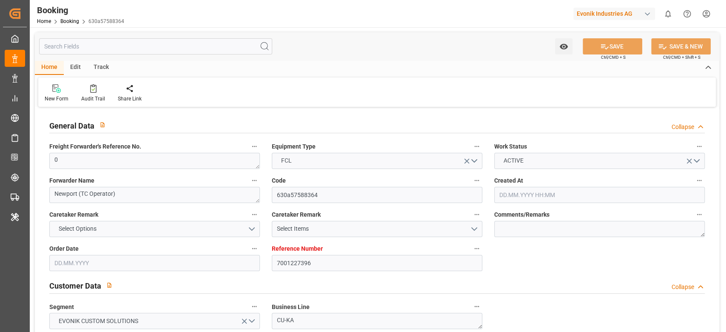
type input "21.07.2025"
type input "26.09.2025"
type input "06.08.2025"
type input "31.07.2025 00:00"
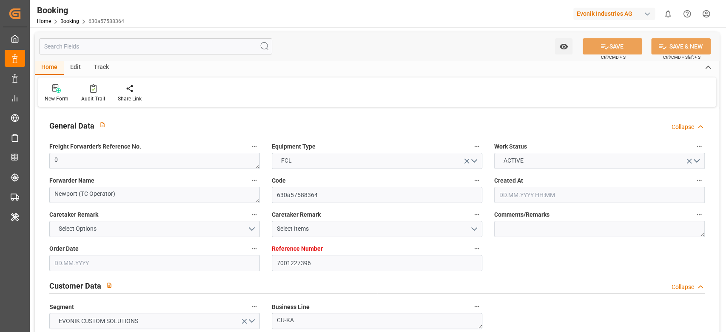
type input "01.08.2025 00:00"
type input "28.07.2025 00:00"
type input "23.09.2025 00:00"
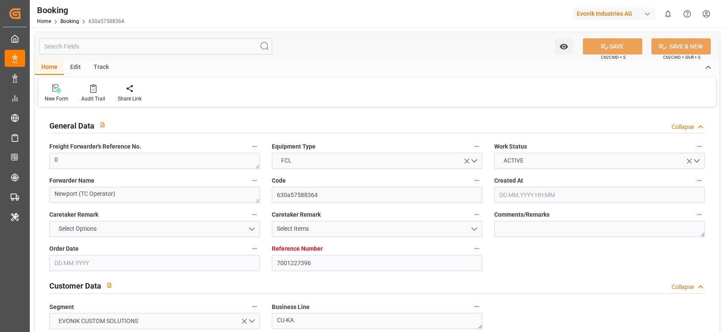
type input "[DATE] 00:00"
type input "09.09.2025 00:00"
type input "[DATE] 00:00"
type input "25.09.2025 00:00"
type input "11.09.2025 00:00"
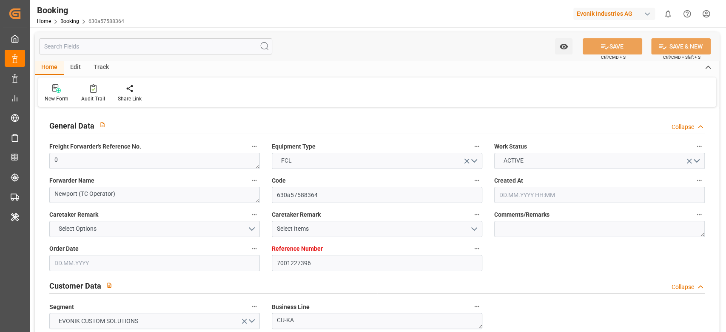
type input "21.09.2025 00:00"
type input "24.09.2025 00:00"
type input "25.07.2025"
type input "25.09.2025 03:43"
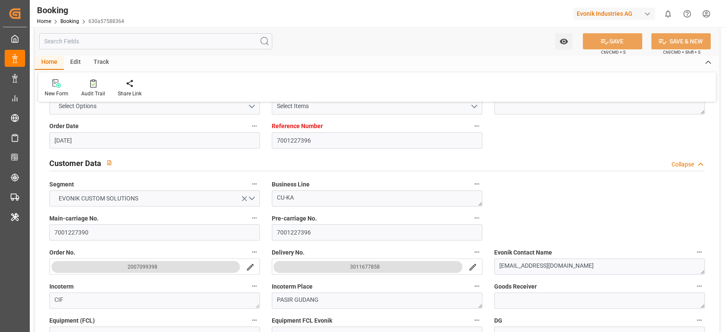
scroll to position [151, 0]
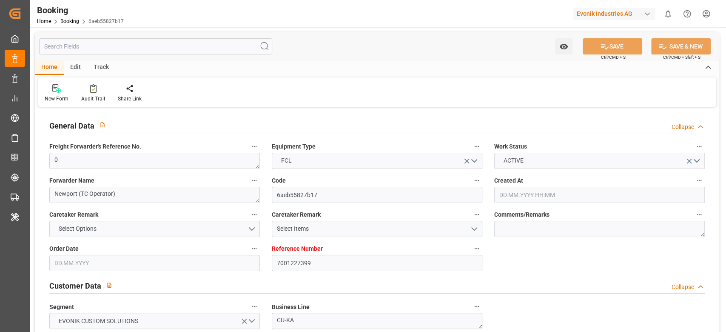
type input "7001227399"
type input "9987201"
type input "CMACGM"
type input "CMA CGM Group"
type input "NLRTM"
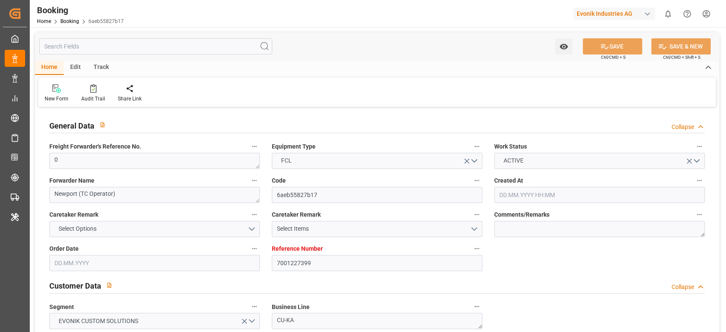
type input "MYPGU"
type input "53"
type input "MYPKG"
type input "0"
type input "[DATE] 07:45"
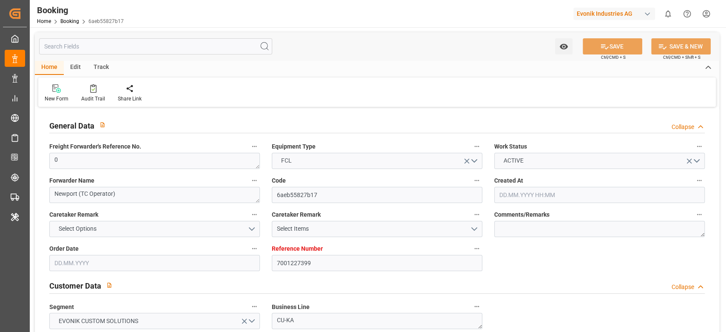
type input "[DATE]"
type input "[DATE] 00:00"
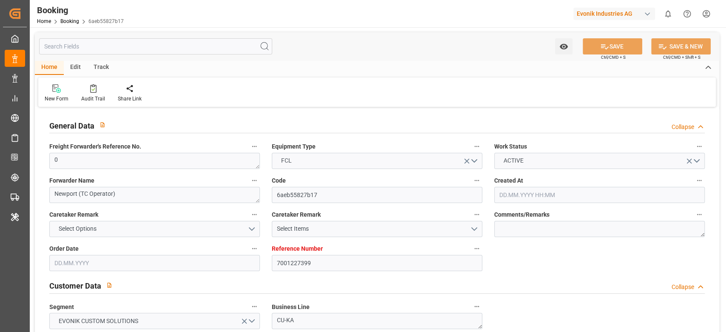
type input "[DATE] 00:00"
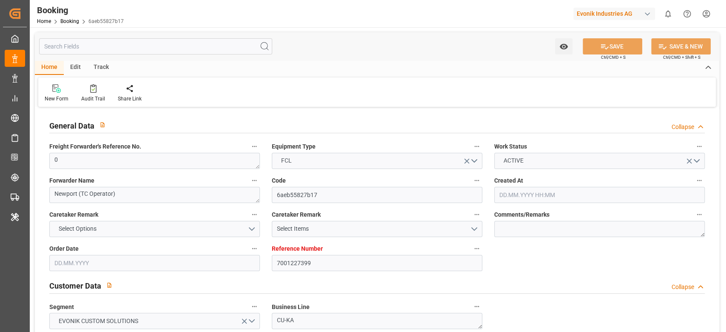
type input "[DATE] 00:00"
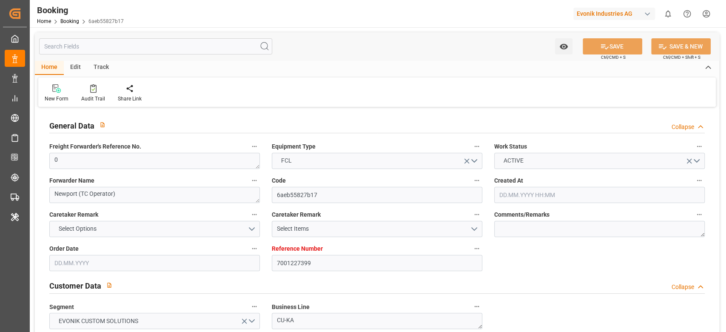
type input "[DATE] 00:00"
type input "[DATE]"
type input "[DATE] 03:44"
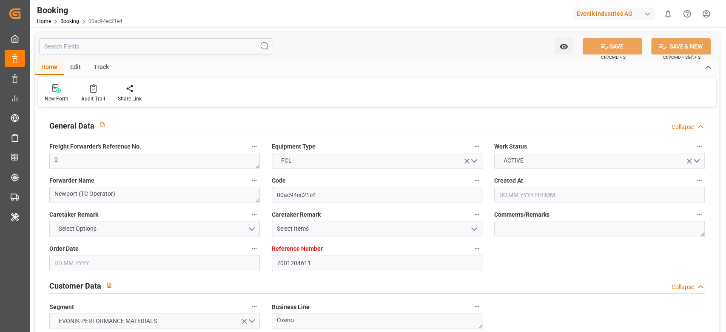
type input "7001204611"
type input "9632179"
type input "Hapag [PERSON_NAME]"
type input "Hapag Lloyd Aktiengesellschaft"
type input "NLRTM"
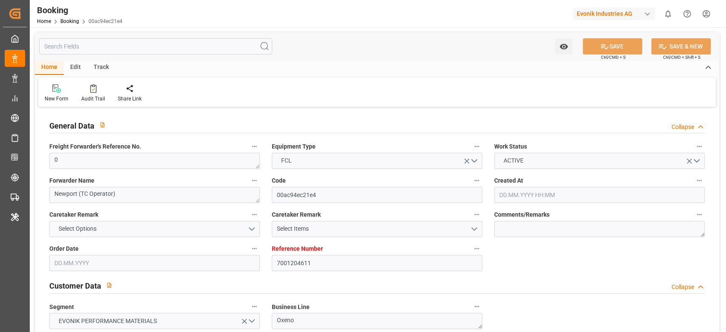
type input "CNNJG"
type input "CNSGH"
type input "0"
type input "[DATE] 11:30"
type input "[DATE]"
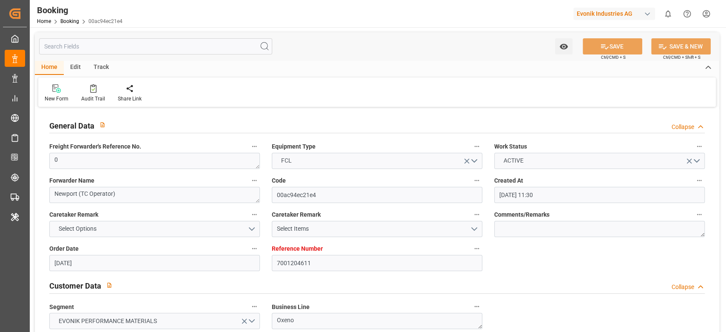
type input "[DATE]"
type input "[DATE] 00:00"
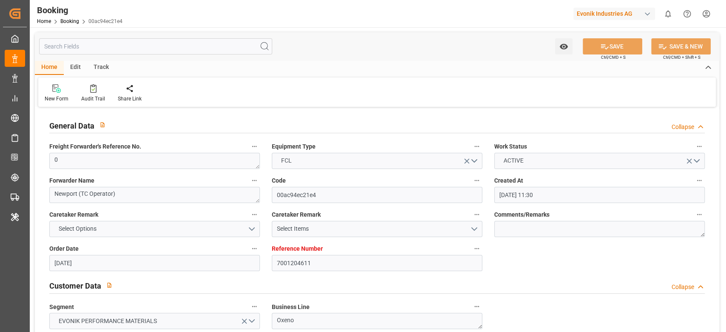
type input "[DATE] 00:00"
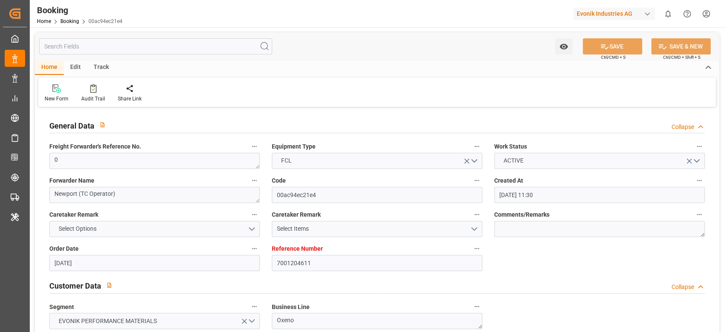
type input "[DATE] 00:00"
type input "[DATE]"
type input "[DATE] 08:54"
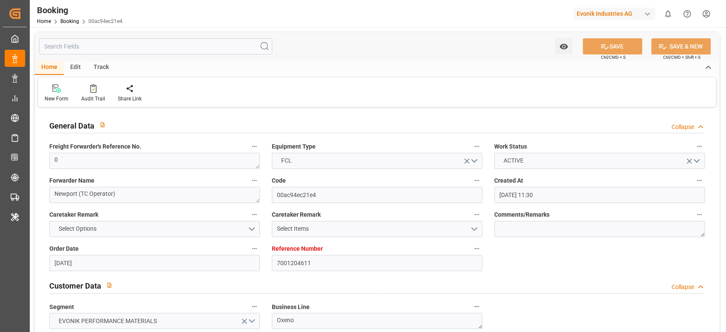
click at [93, 80] on div "New Form Audit Trail Share Link" at bounding box center [377, 91] width 678 height 29
click at [94, 90] on icon at bounding box center [93, 88] width 6 height 9
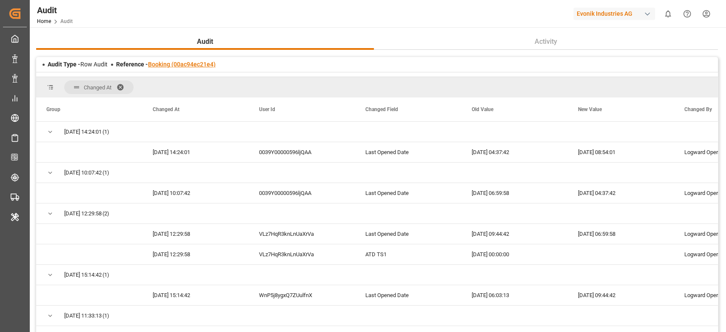
click at [193, 64] on link "Booking (00ac94ec21e4)" at bounding box center [182, 64] width 68 height 7
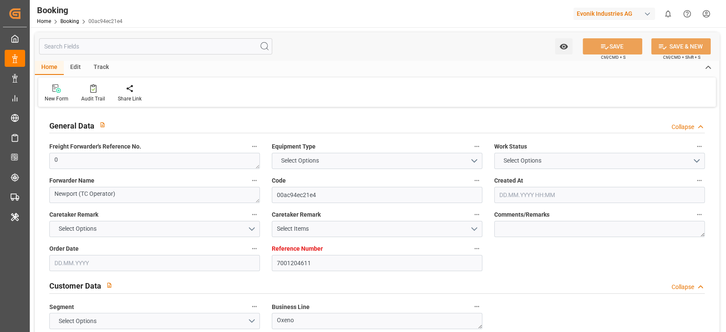
type input "7001204611"
type input "9632179"
type input "Hapag [PERSON_NAME]"
type input "Hapag Lloyd Aktiengesellschaft"
type input "NLRTM"
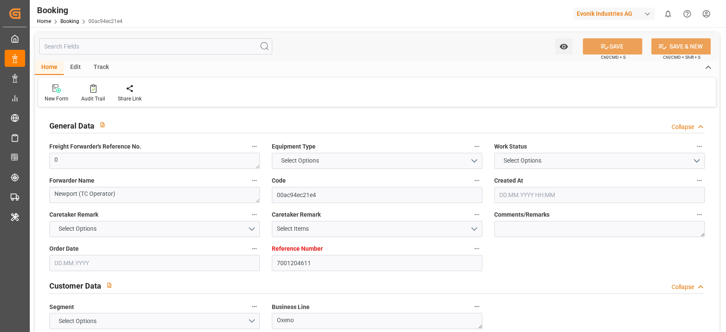
type input "CNNJG"
type input "CNSGH"
type input "0"
type input "[DATE] 11:30"
type input "[DATE]"
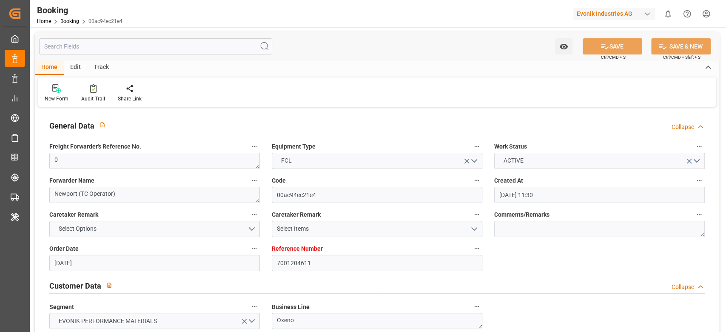
type input "[DATE]"
type input "27.07.2025 00:00"
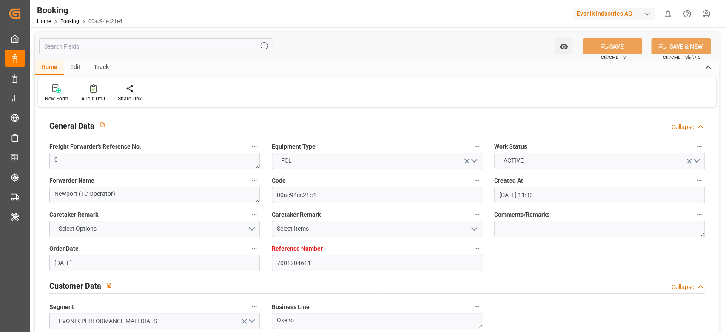
type input "22.07.2025 00:00"
type input "17.09.2025 00:00"
type input "[DATE] 00:00"
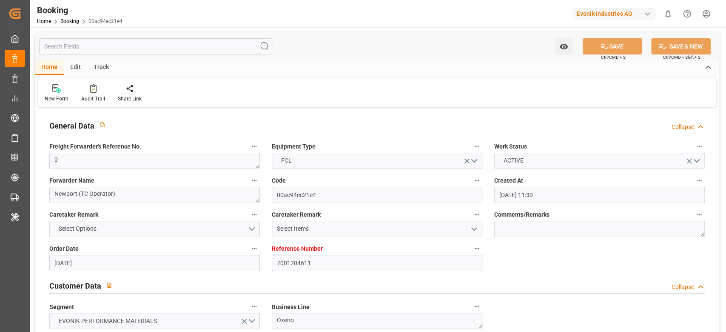
type input "[DATE] 00:00"
type input "09.09.2025 00:00"
type input "[DATE]"
type input "25.09.2025 08:54"
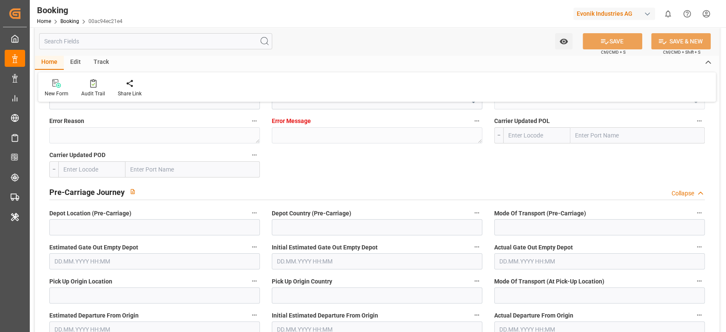
scroll to position [2171, 0]
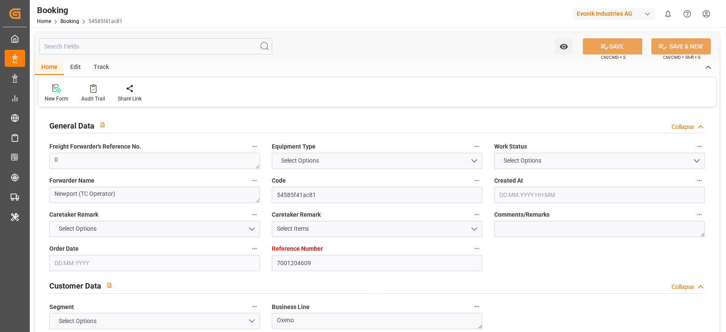
type input "7001204609"
type input "9632167"
type input "Hapag [PERSON_NAME]"
type input "Hapag Lloyd Aktiengesellschaft"
type input "NLRTM"
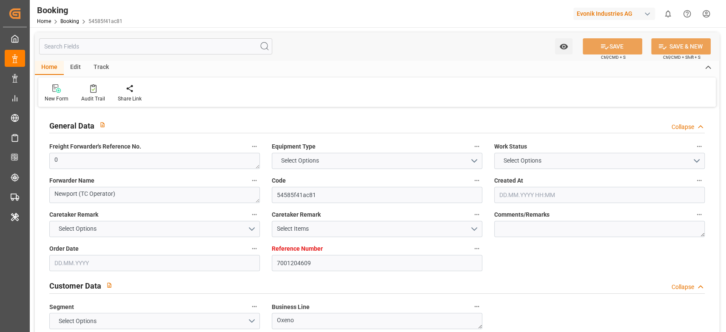
type input "CNNJG"
type input "SGSIN"
type input "CNSGH"
type input "0"
type input "[DATE] 11:30"
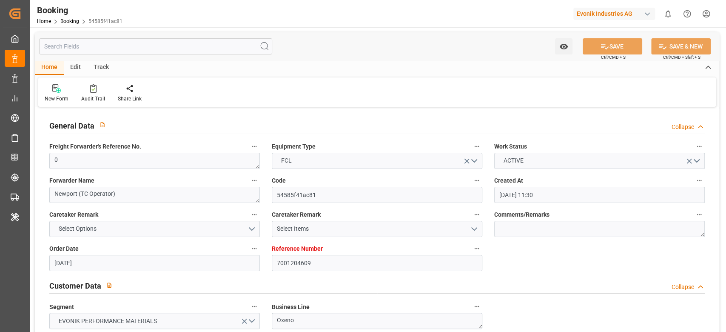
type input "[DATE]"
type input "[DATE] 00:00"
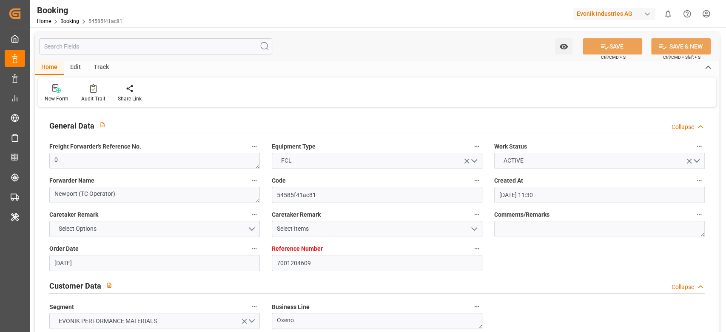
type input "[DATE] 00:00"
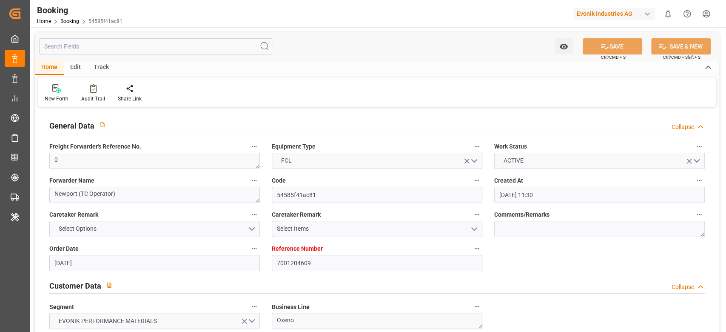
type input "[DATE] 00:00"
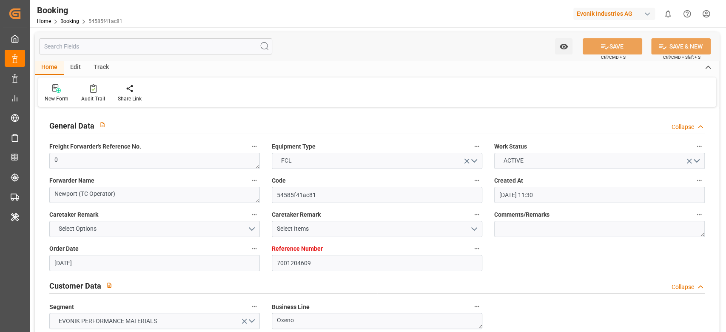
type input "[DATE] 00:00"
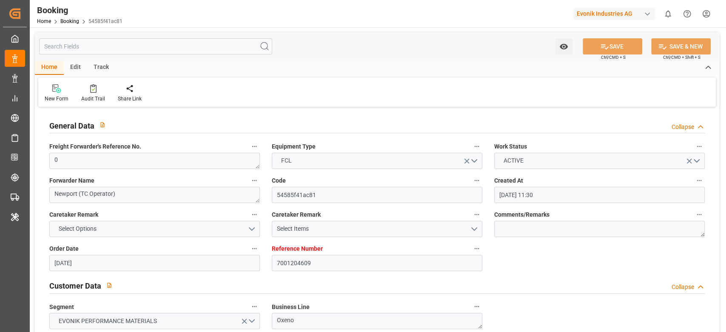
type input "[DATE]"
type input "[DATE] 05:10"
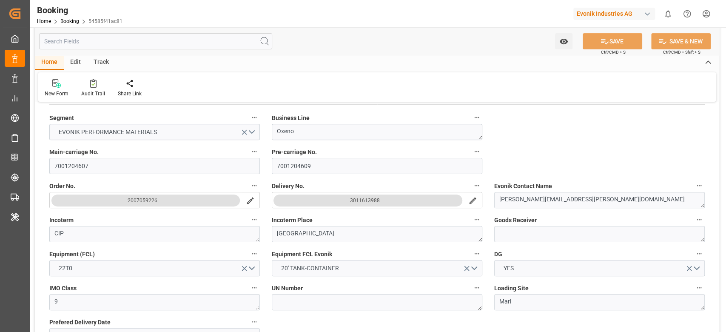
scroll to position [189, 0]
click at [133, 170] on input "7001204607" at bounding box center [154, 165] width 211 height 16
